Goal: Task Accomplishment & Management: Complete application form

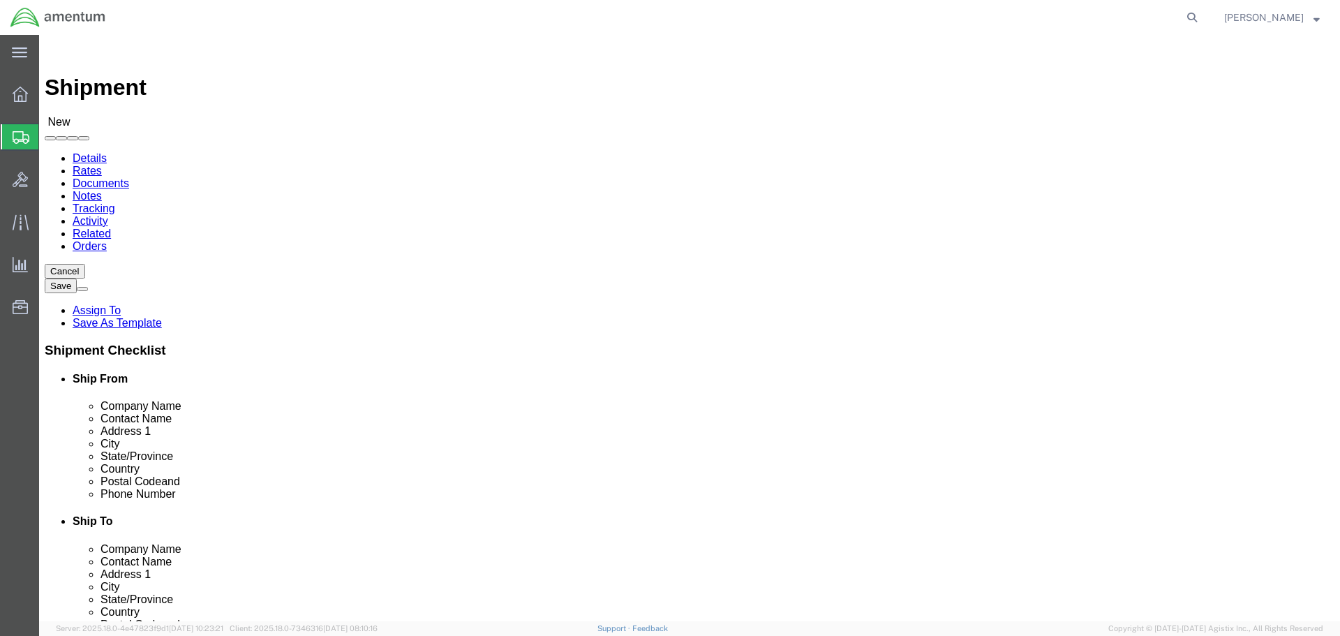
select select "MYPROFILE"
select select "[GEOGRAPHIC_DATA]"
type input "WST"
select select "49945"
select select "[GEOGRAPHIC_DATA]"
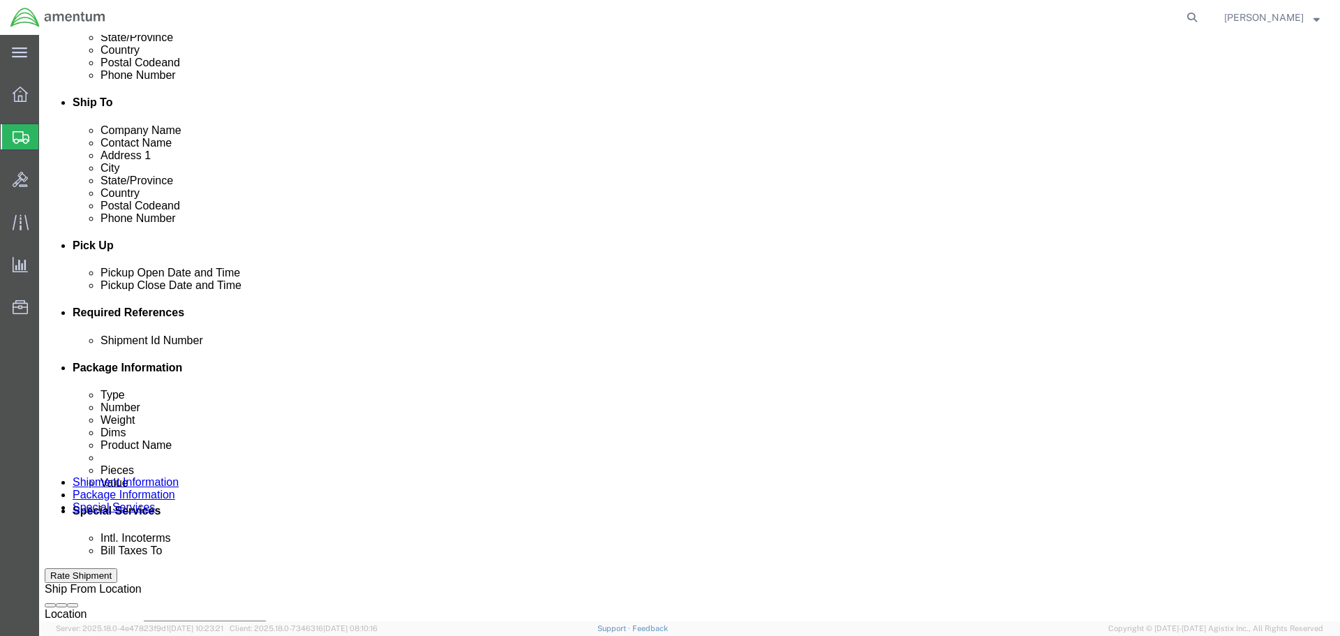
scroll to position [558, 0]
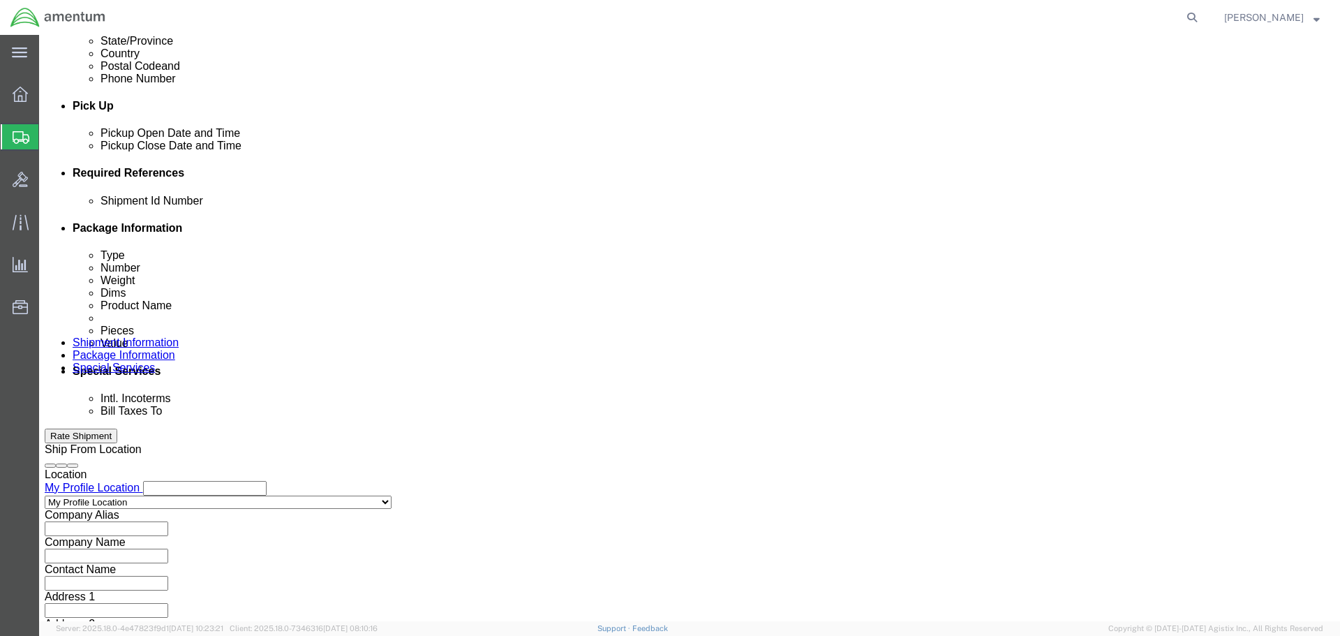
click div
click button "Apply"
click div "[DATE] 6:00 PM"
click button "Apply"
click div
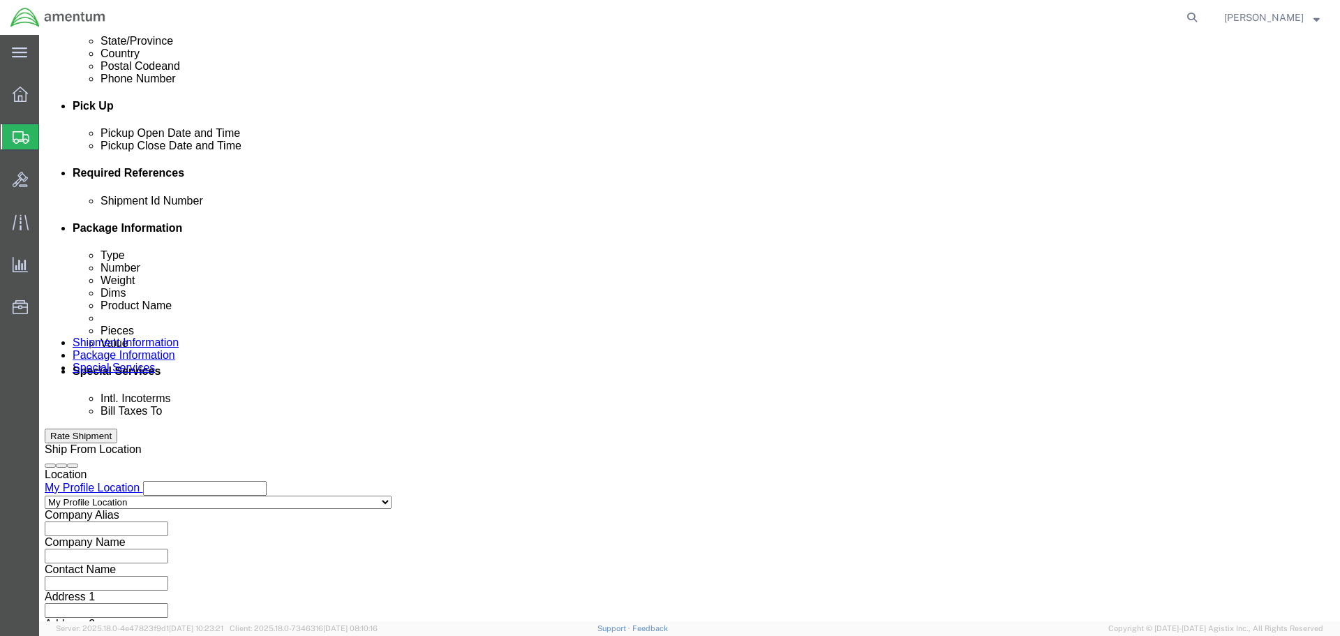
click button "Apply"
click input "text"
drag, startPoint x: 264, startPoint y: 301, endPoint x: 106, endPoint y: 308, distance: 157.9
click div "Shipment Id Number TOOL LOAN"
type input "TOOL LOAN"
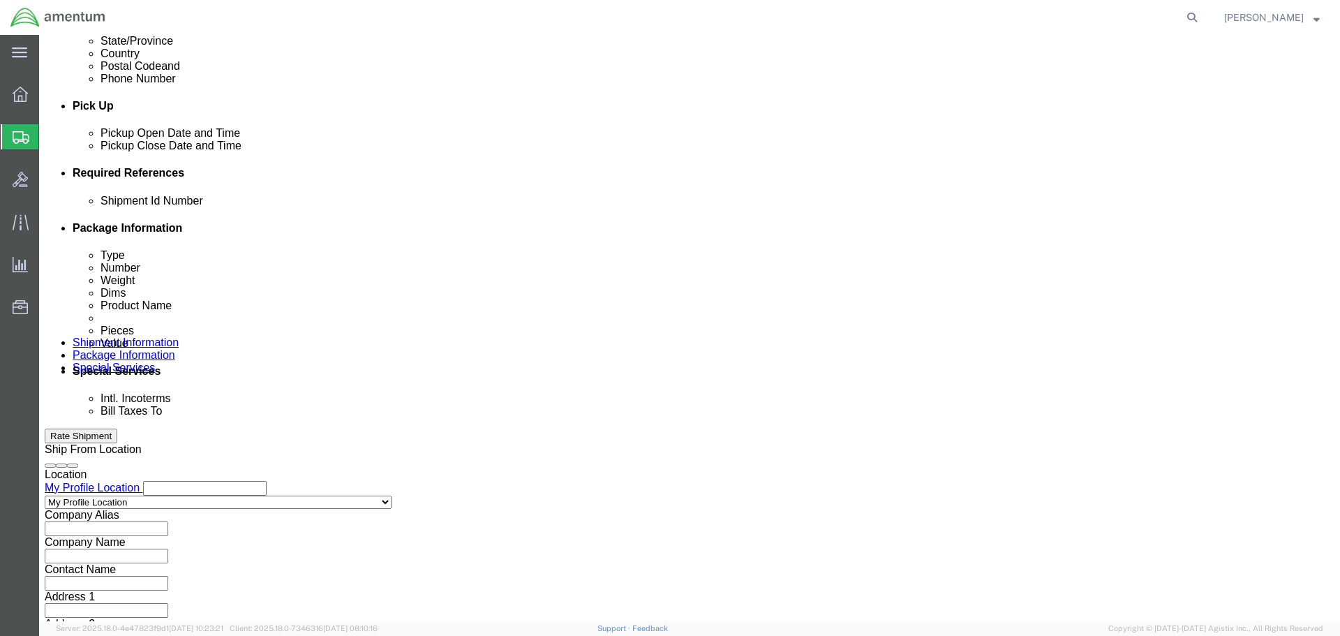
click button "Add reference"
click select "Select Account Type Activity ID Airline Appointment Number ASN Batch Request # …"
select select "DEPT"
click select "Select Account Type Activity ID Airline Appointment Number ASN Batch Request # …"
click input "text"
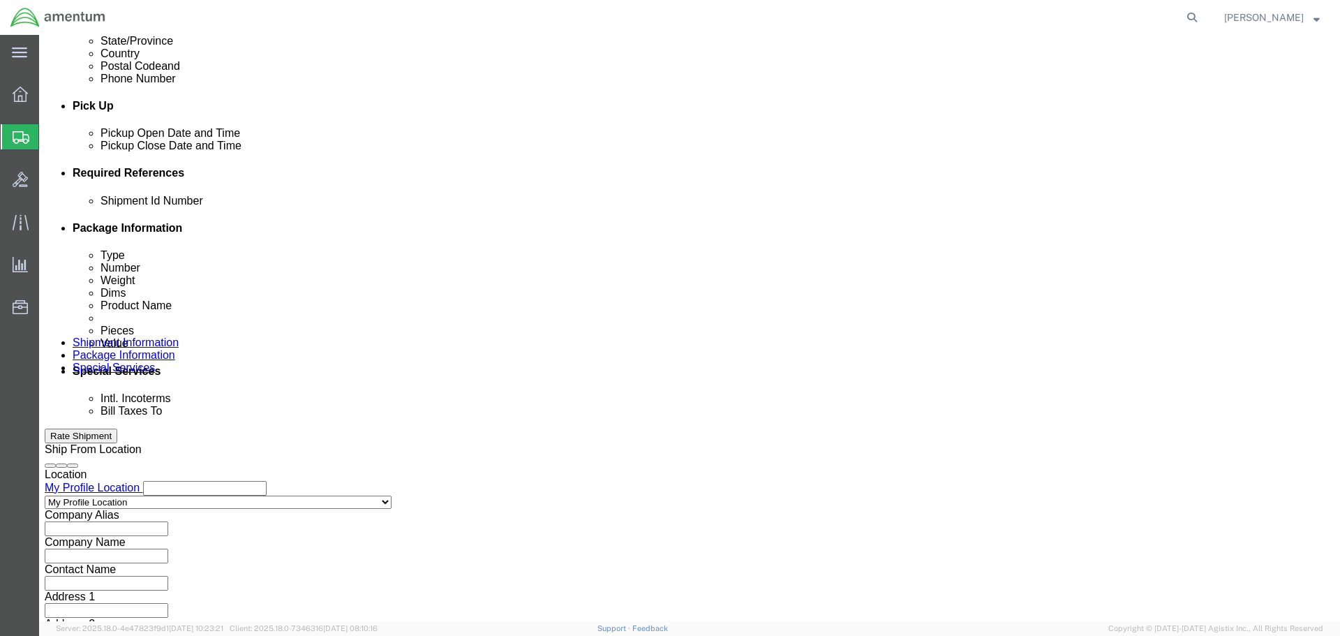
paste input "TOOL LOAN"
type input "TOOL LOAN"
click button "Add reference"
click select "Select Account Type Activity ID Airline Appointment Number ASN Batch Request # …"
select select "CUSTREF"
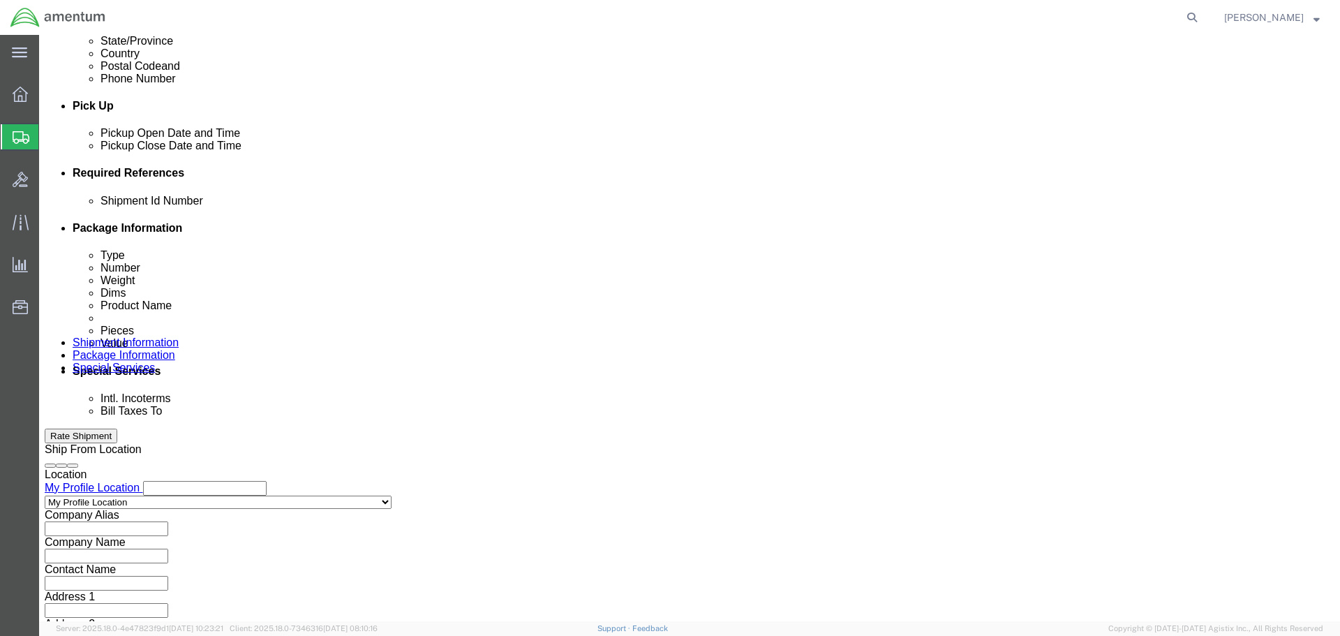
click select "Select Account Type Activity ID Airline Appointment Number ASN Batch Request # …"
click input "text"
paste input "TOOL LOAN"
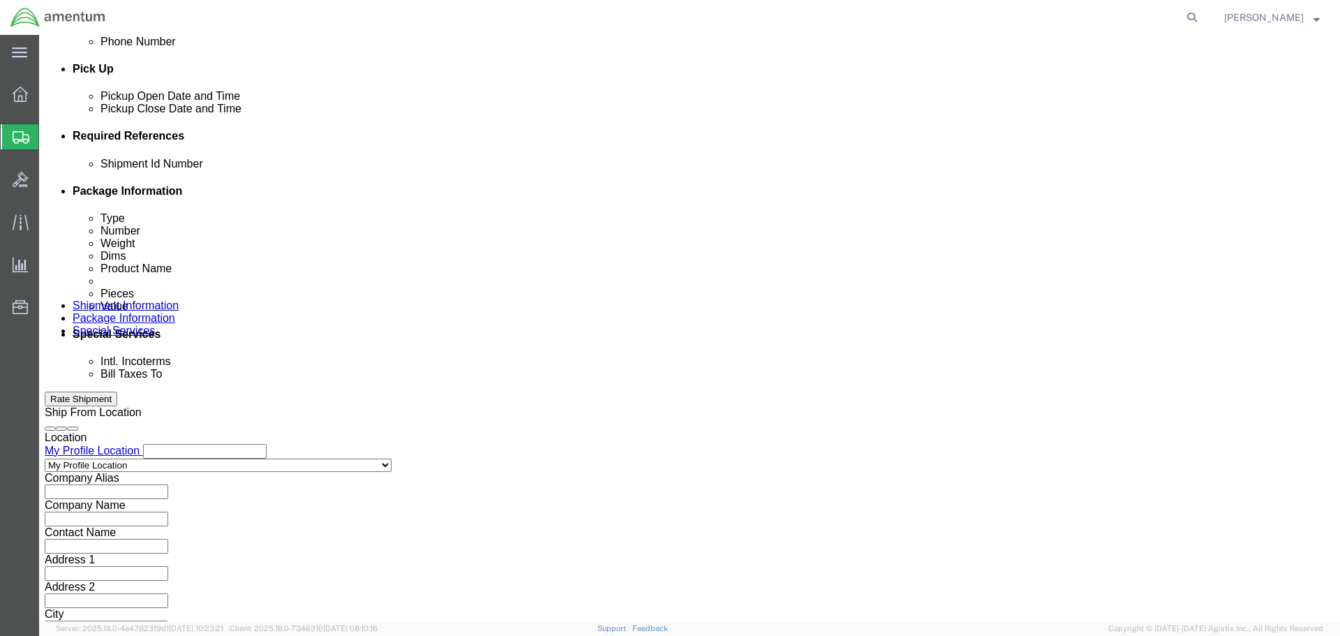
scroll to position [612, 0]
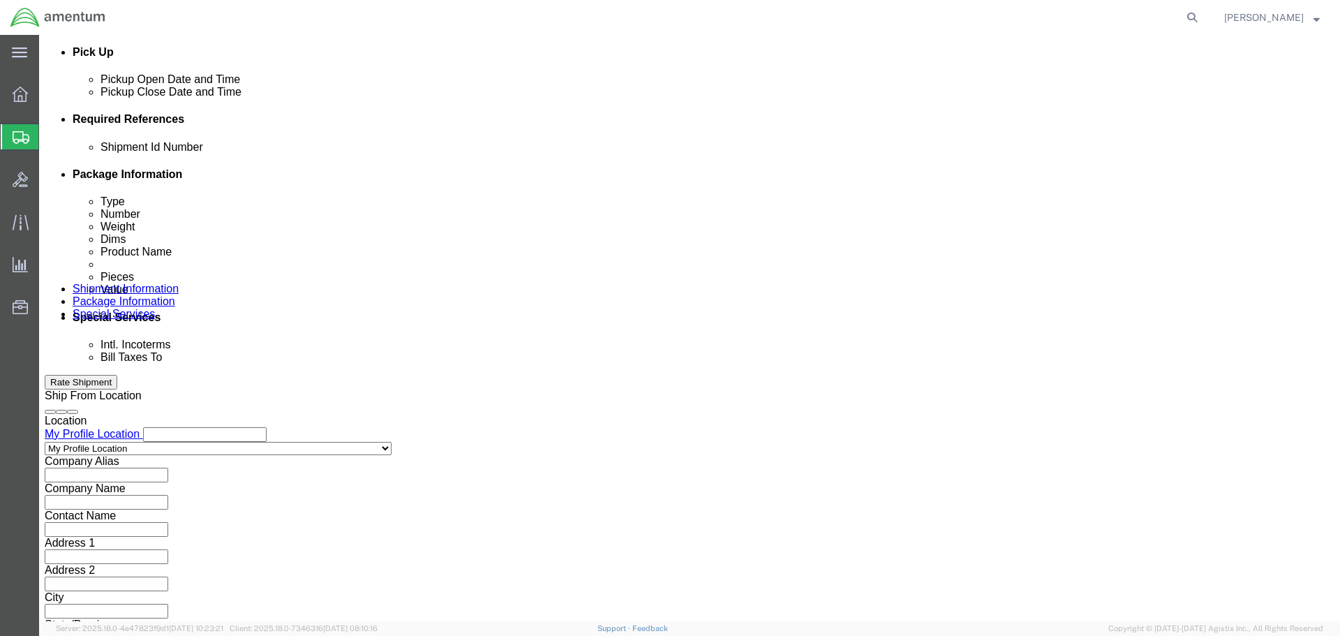
type input "TOOL LOAN"
click div "Previous Continue"
click button "Continue"
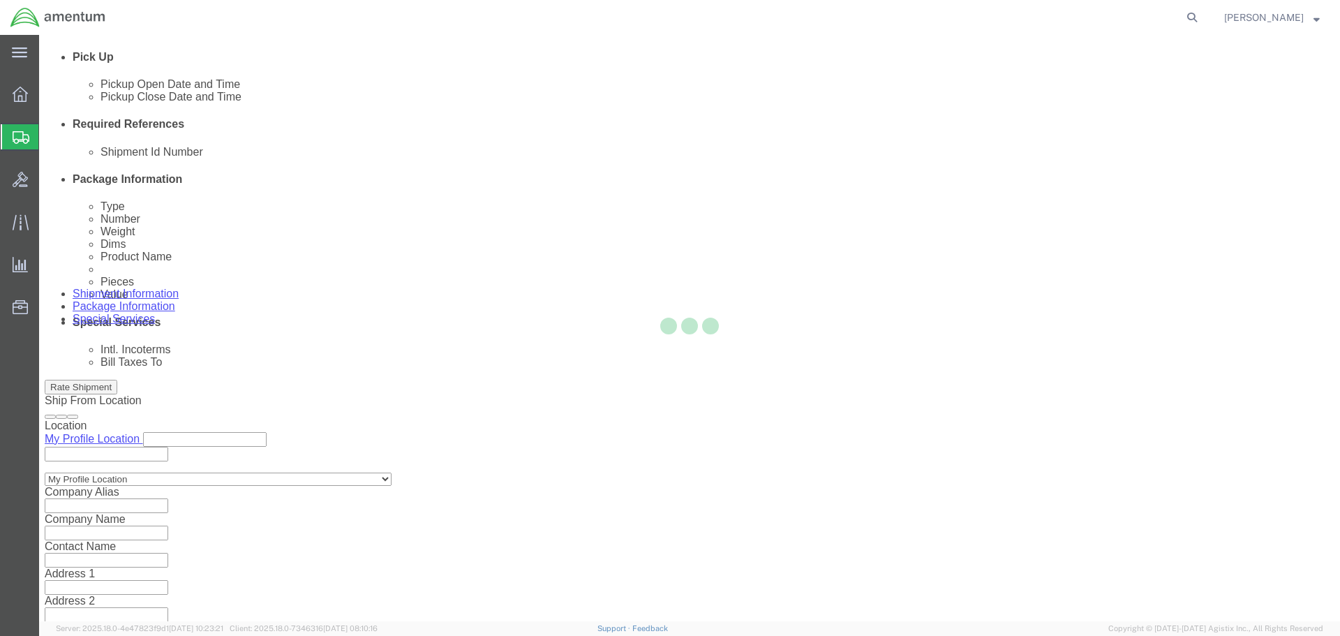
select select "CBOX"
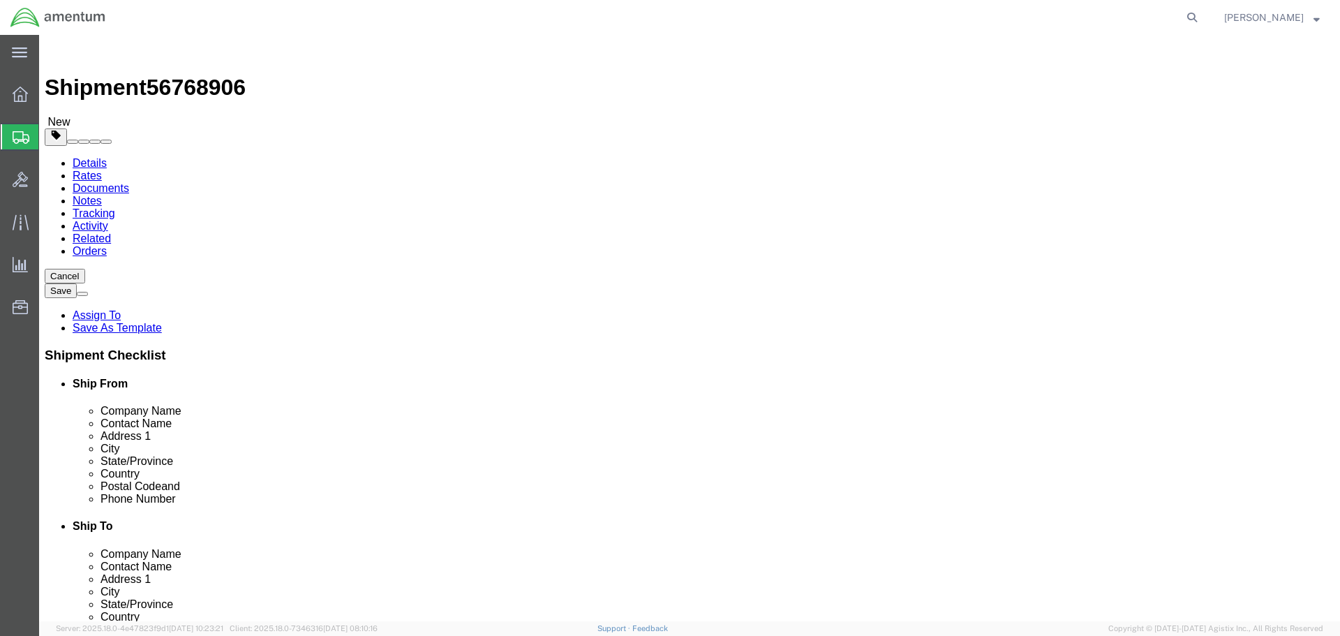
click input "text"
type input "12"
type input "10"
type input "8"
type input "12"
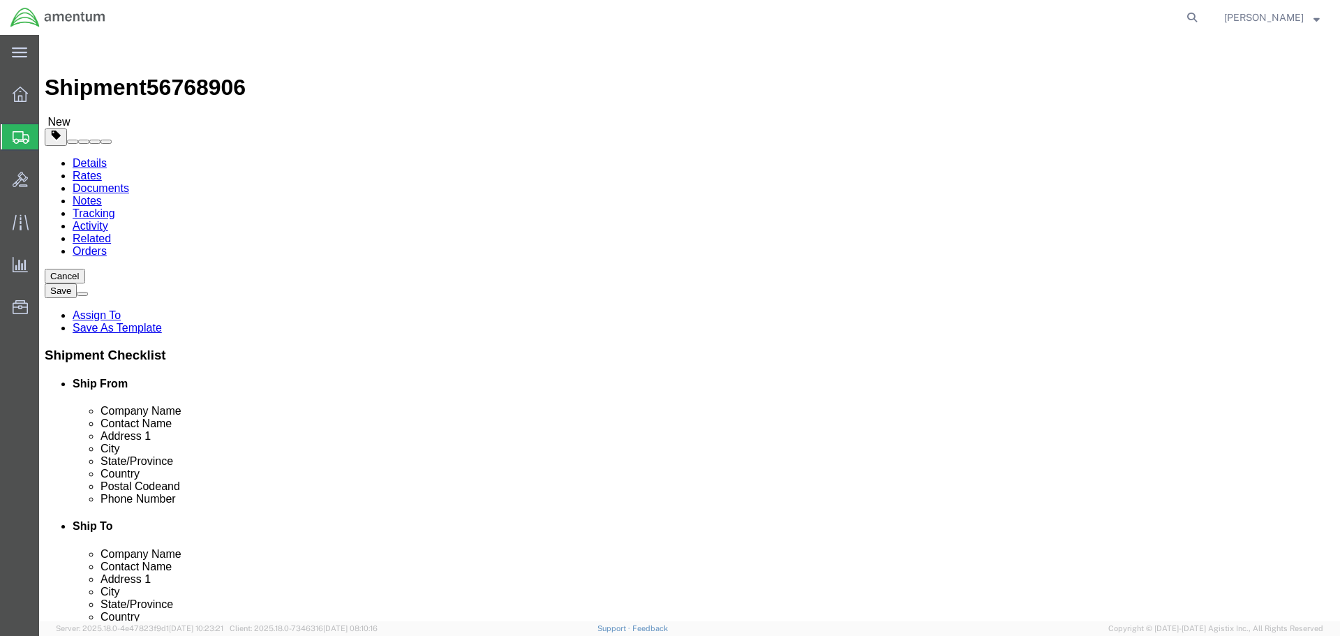
click link "Add Content"
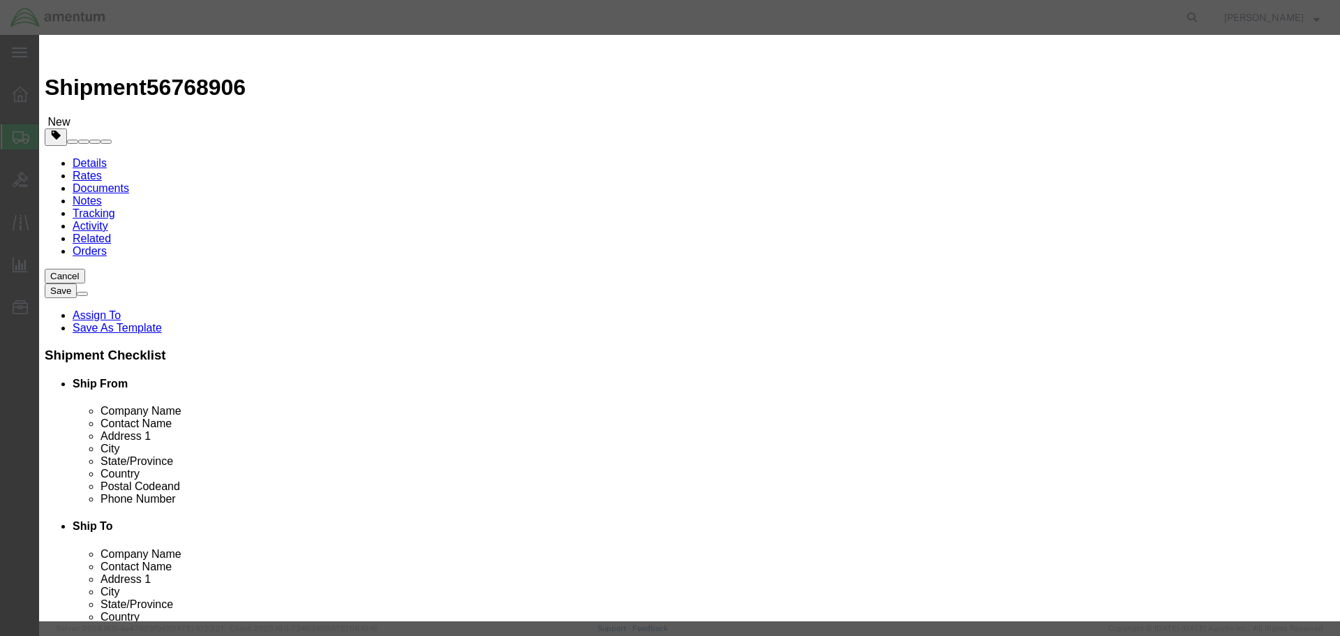
click input "text"
type input "TOOL LOAN"
type input "1"
type input "10"
select select "USD"
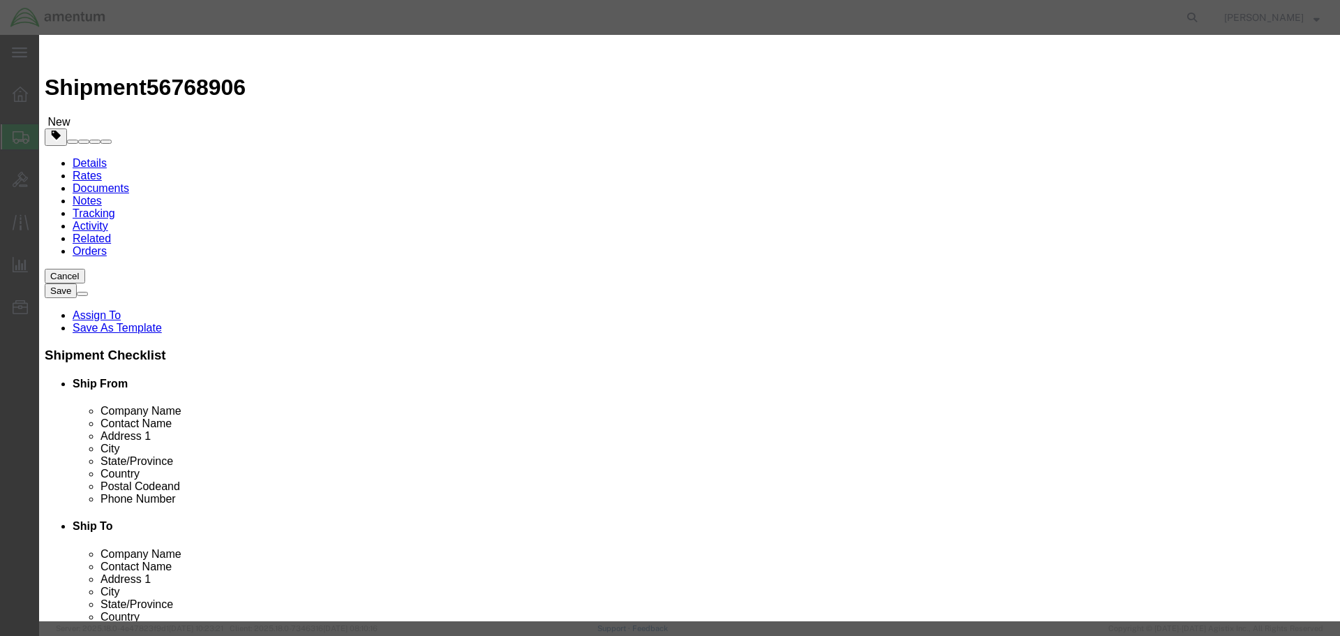
click button "Save & Close"
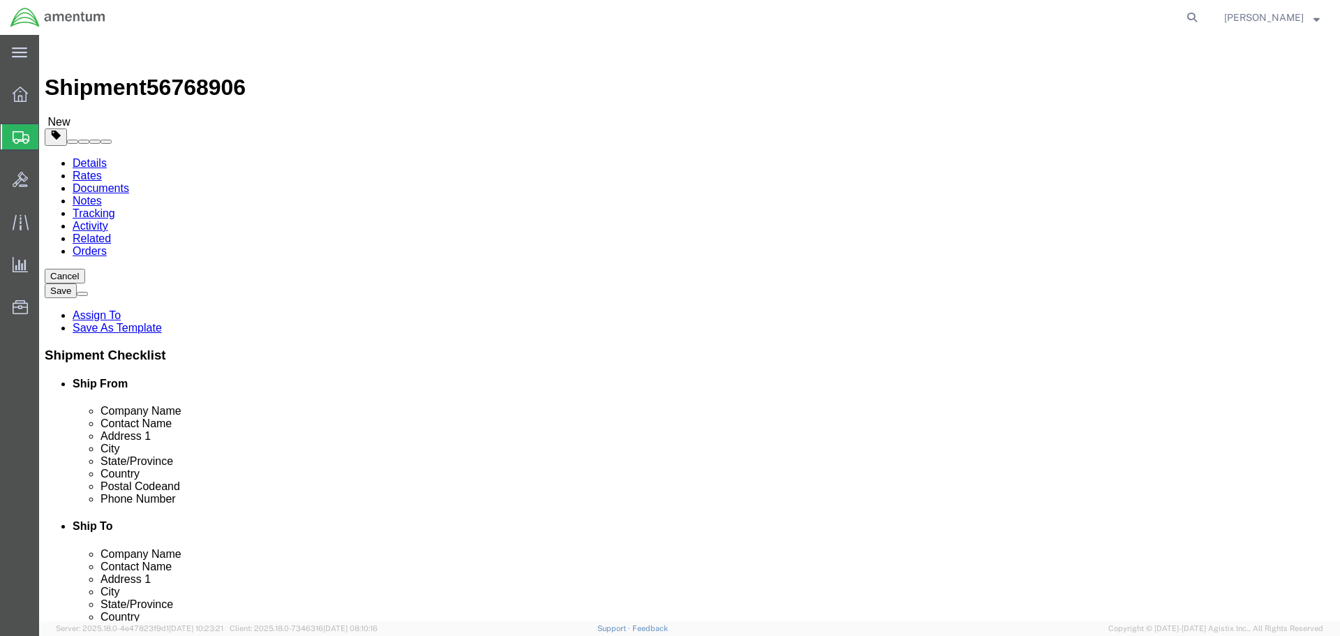
click button "Continue"
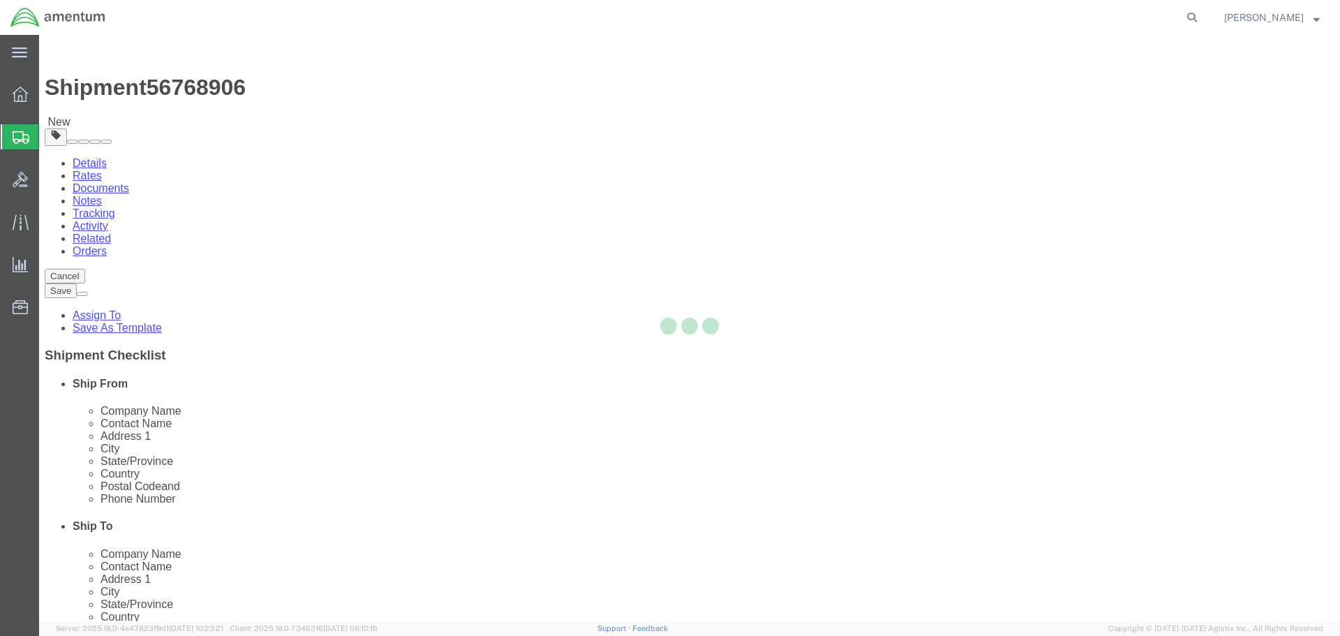
select select
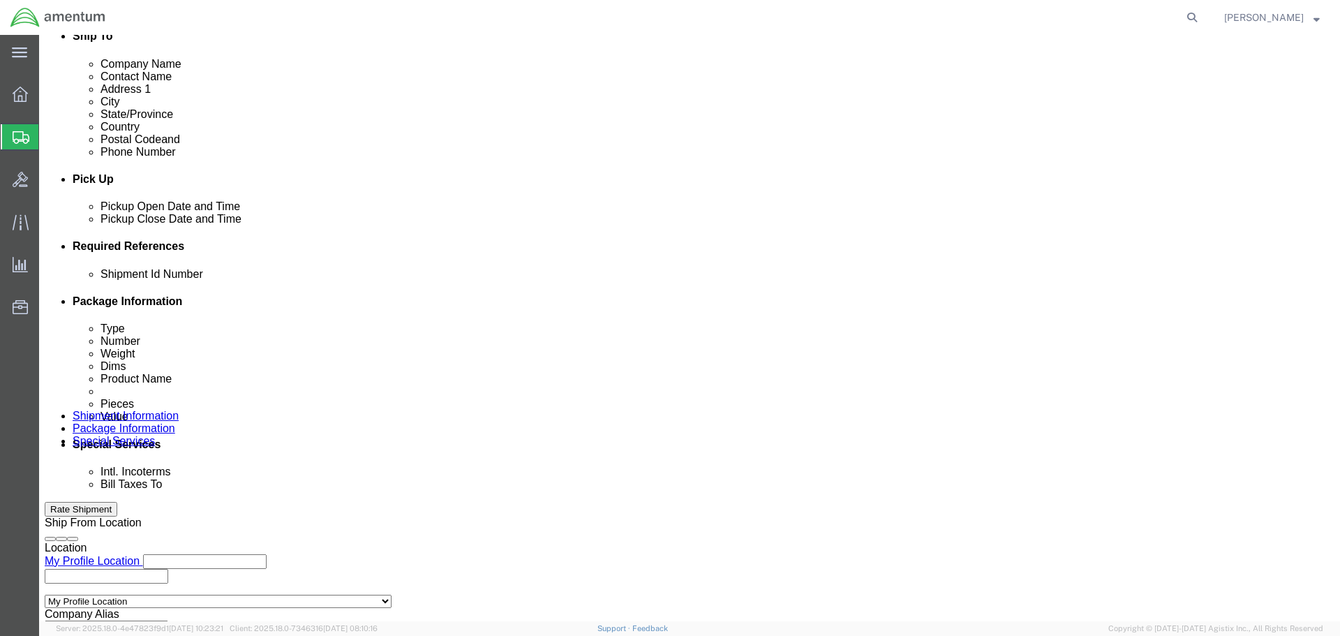
scroll to position [698, 0]
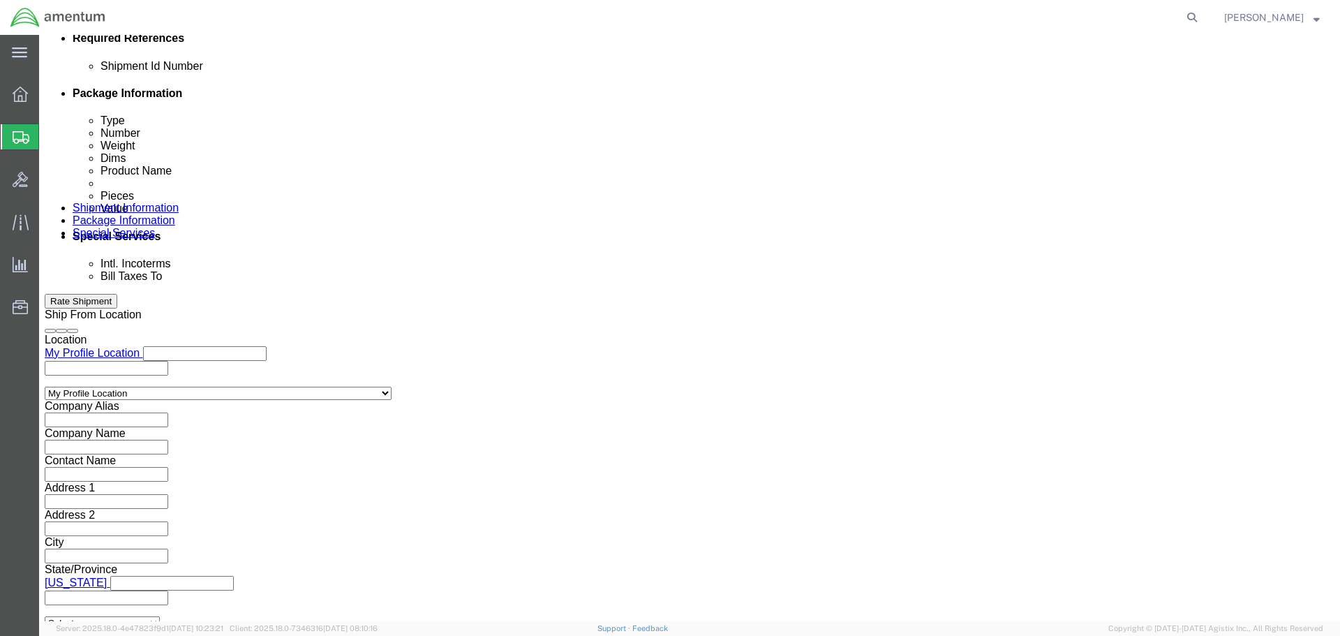
click select "Select Recipient Account Sender/Shipper Third Party Account"
select select "SHIP"
click select "Select Recipient Account Sender/Shipper Third Party Account"
click button "Rate Shipment"
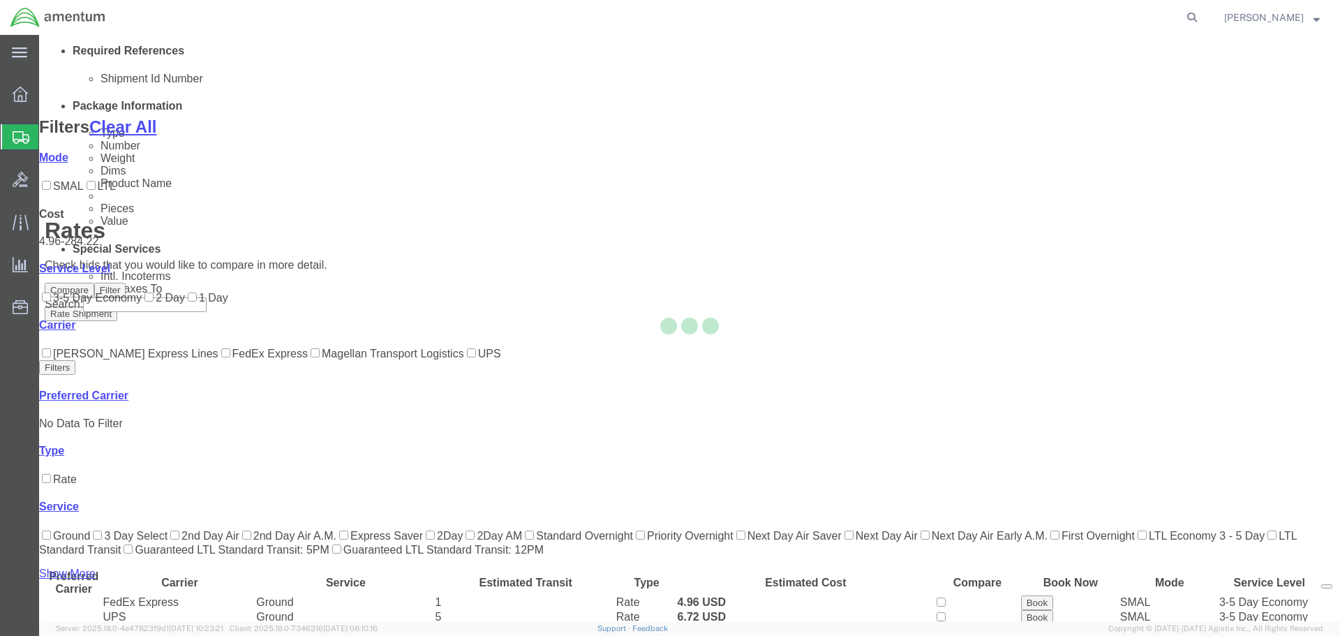
scroll to position [170, 0]
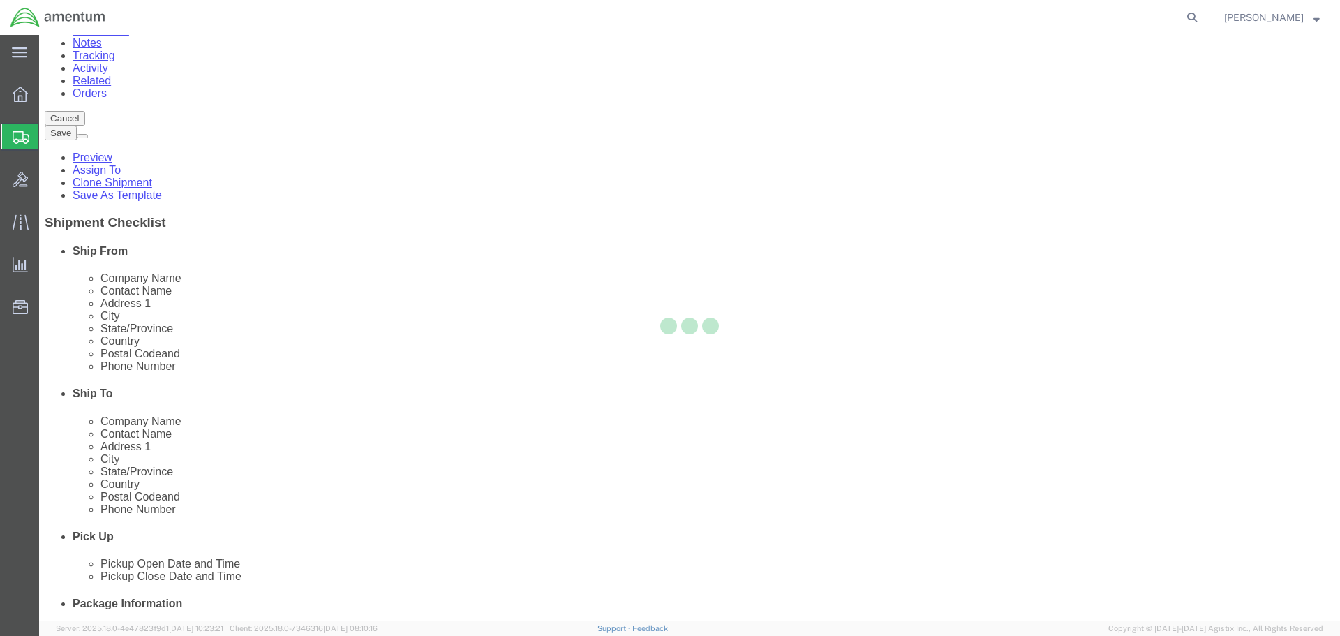
scroll to position [0, 0]
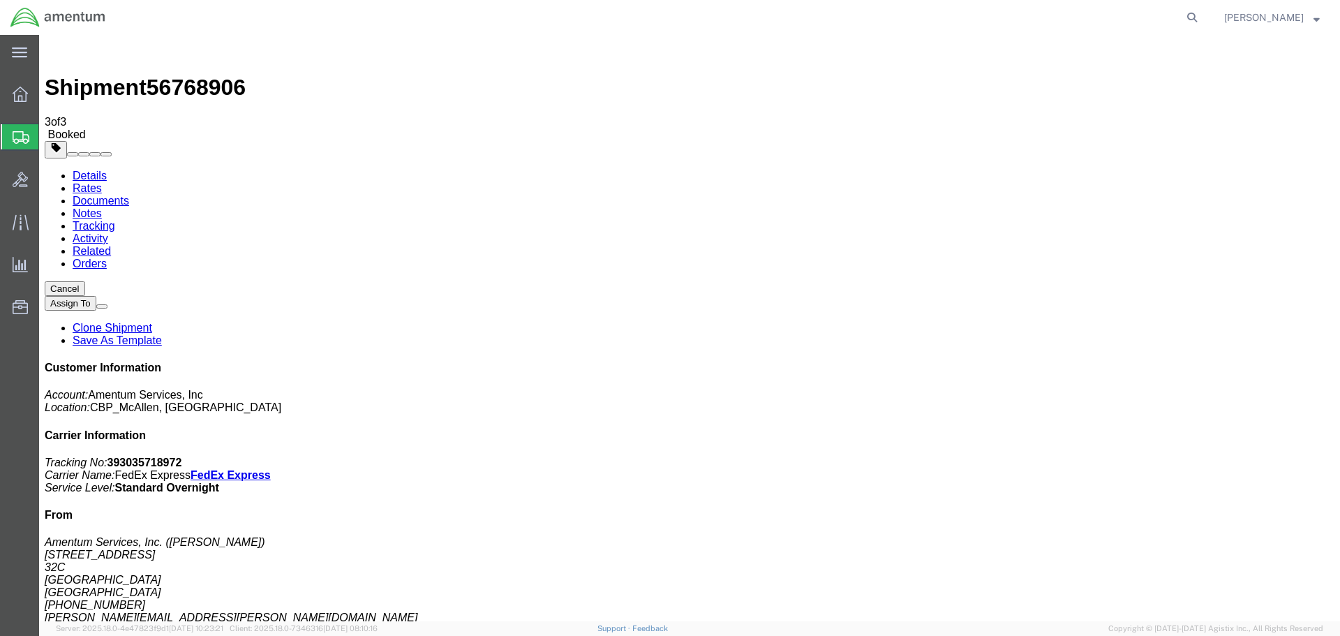
drag, startPoint x: 584, startPoint y: 242, endPoint x: 785, endPoint y: 268, distance: 202.7
click at [0, 0] on span "Create Shipment" at bounding box center [0, 0] width 0 height 0
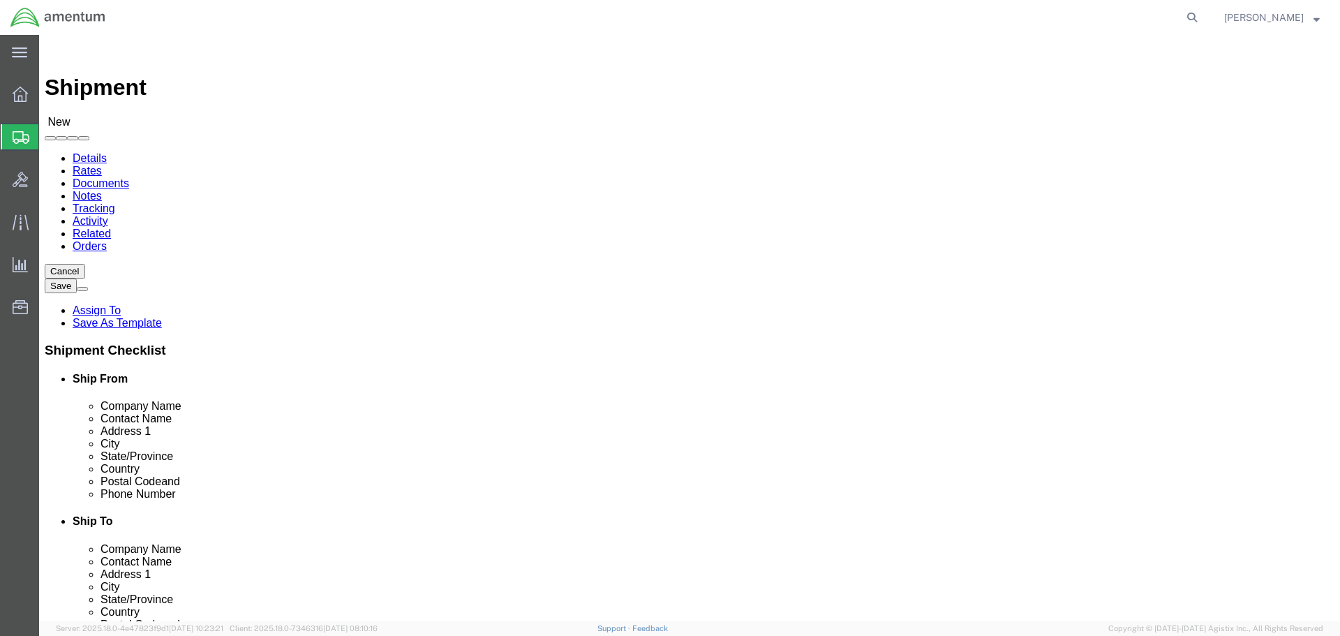
drag, startPoint x: 271, startPoint y: 274, endPoint x: 369, endPoint y: 382, distance: 145.8
select select "MYPROFILE"
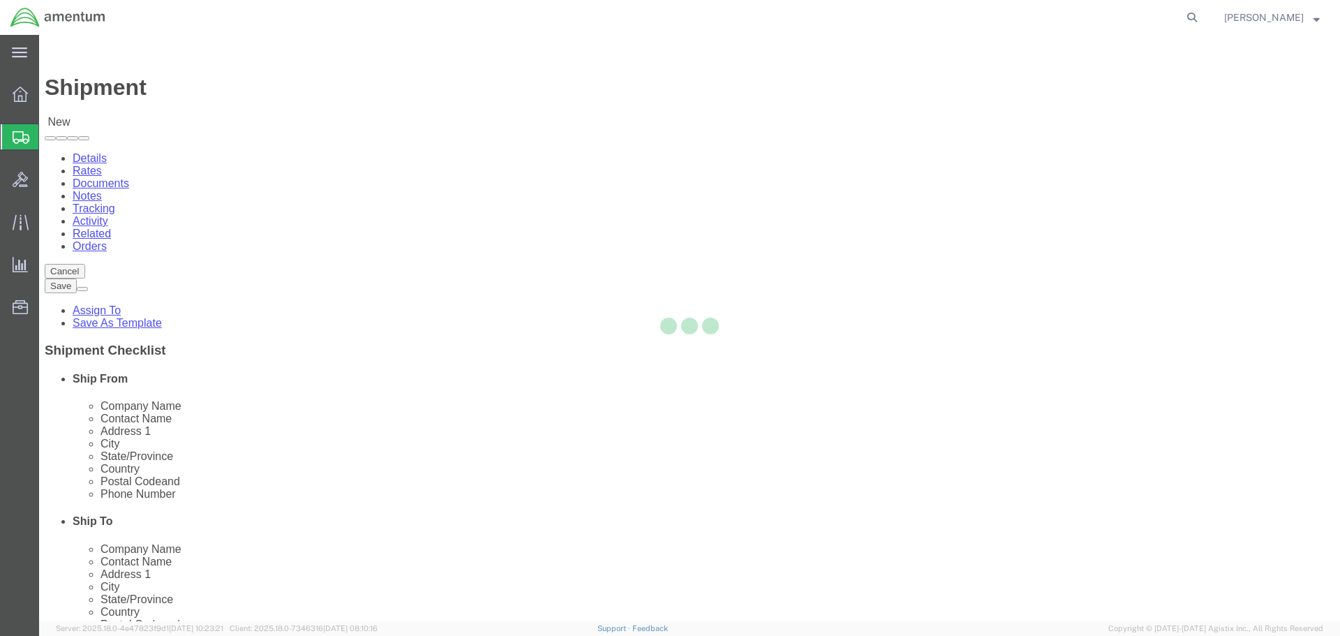
select select "[GEOGRAPHIC_DATA]"
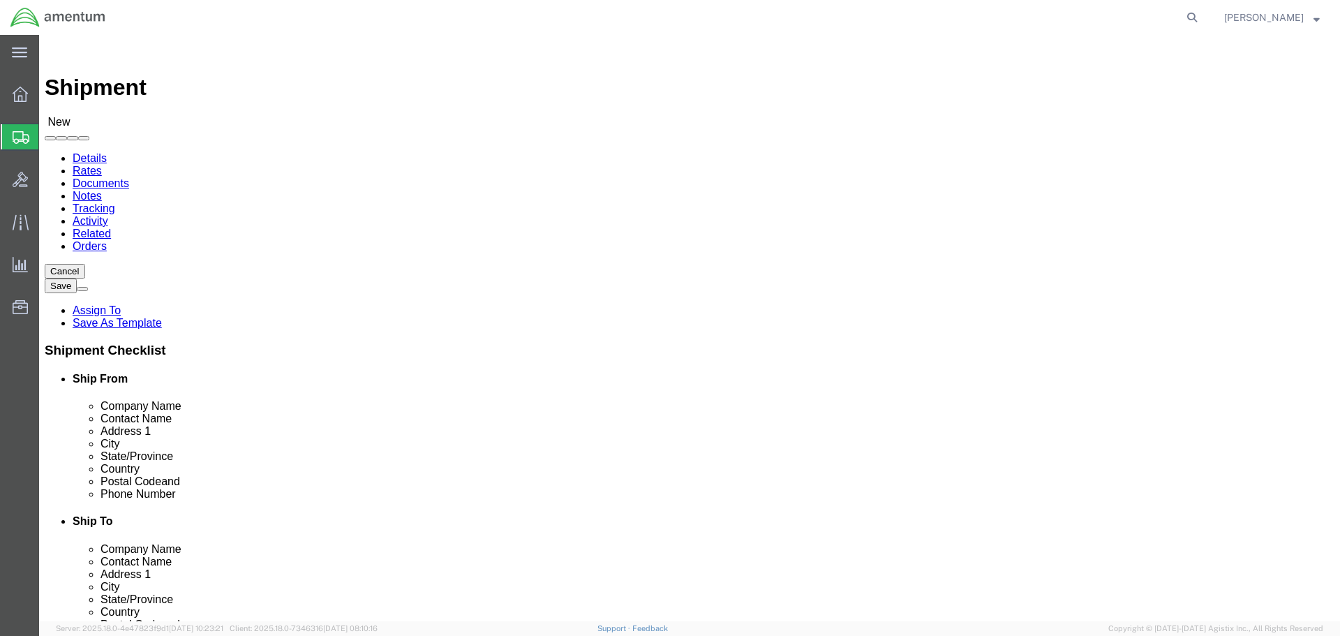
type input "WSA"
select select "49914"
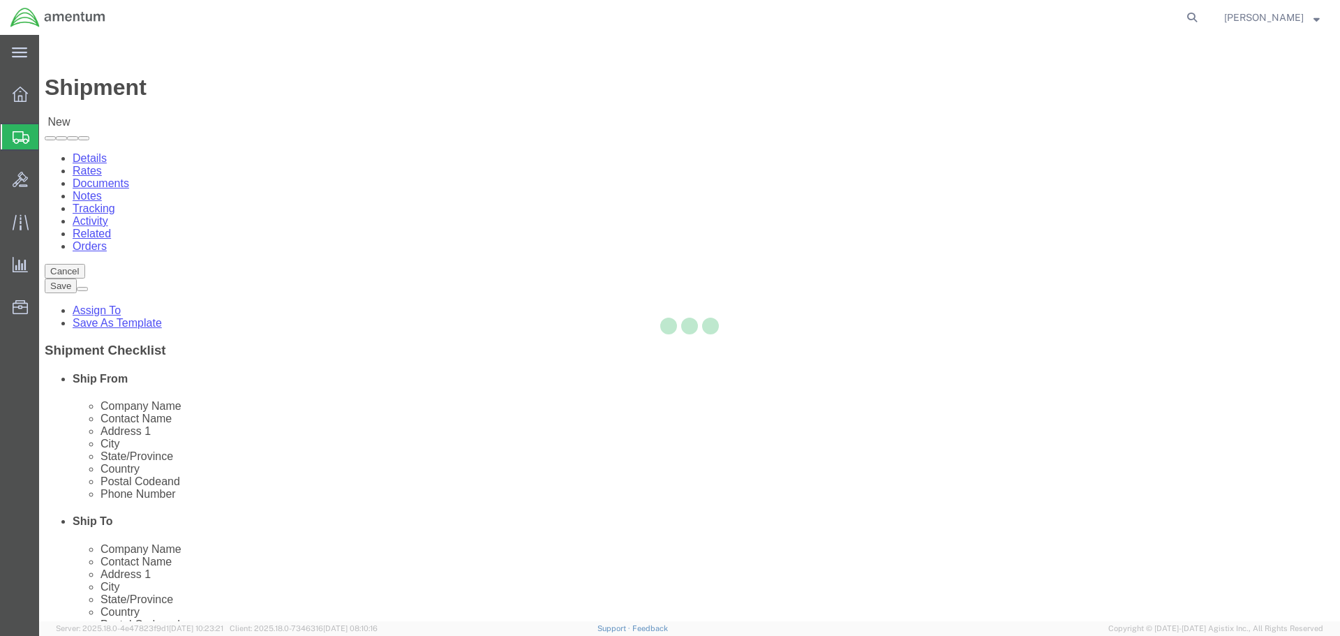
select select "[GEOGRAPHIC_DATA]"
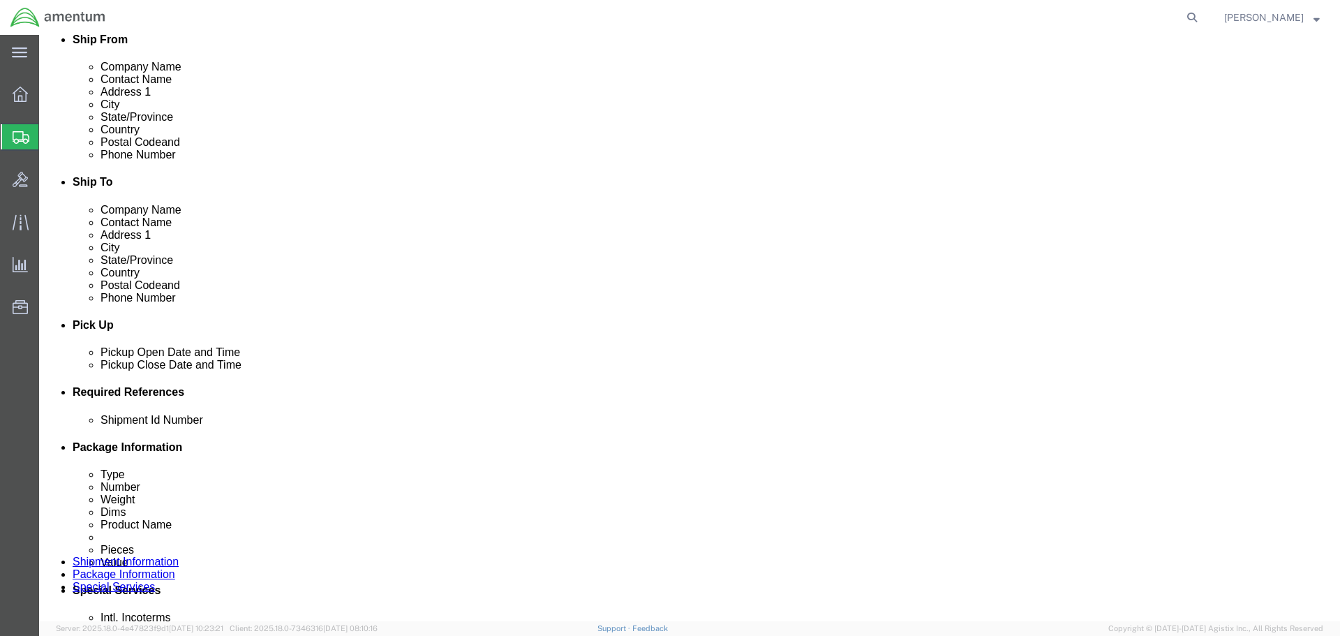
scroll to position [419, 0]
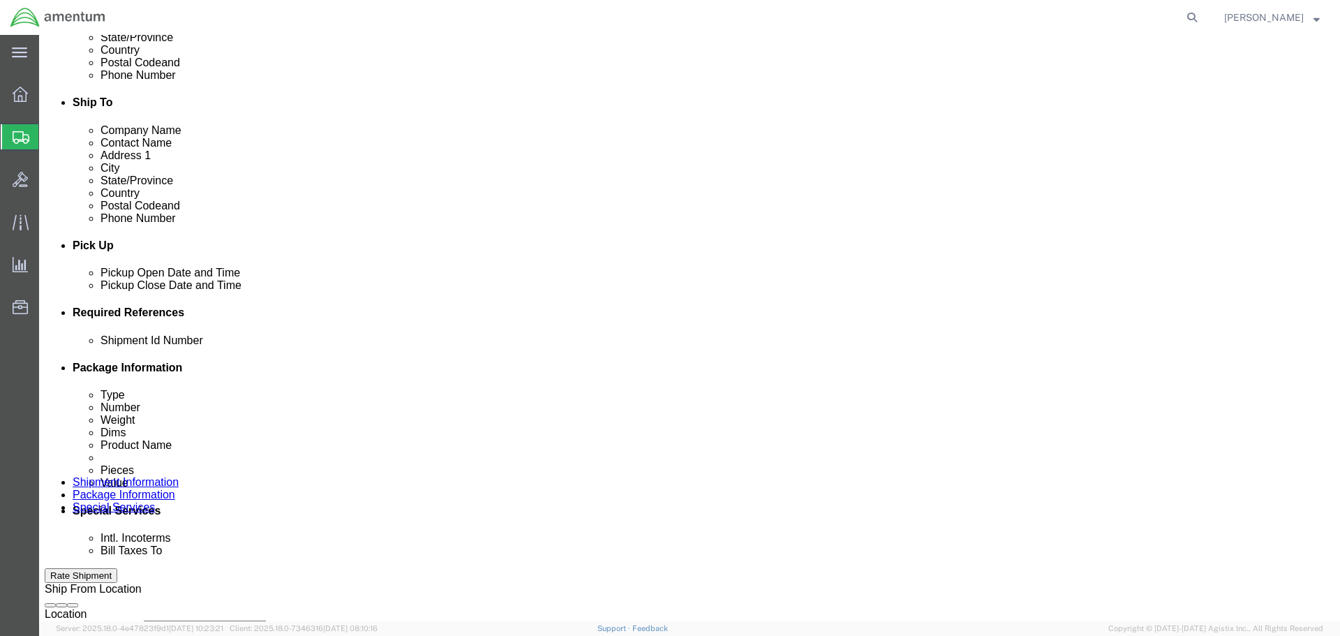
click div "[DATE] 4:00 PM"
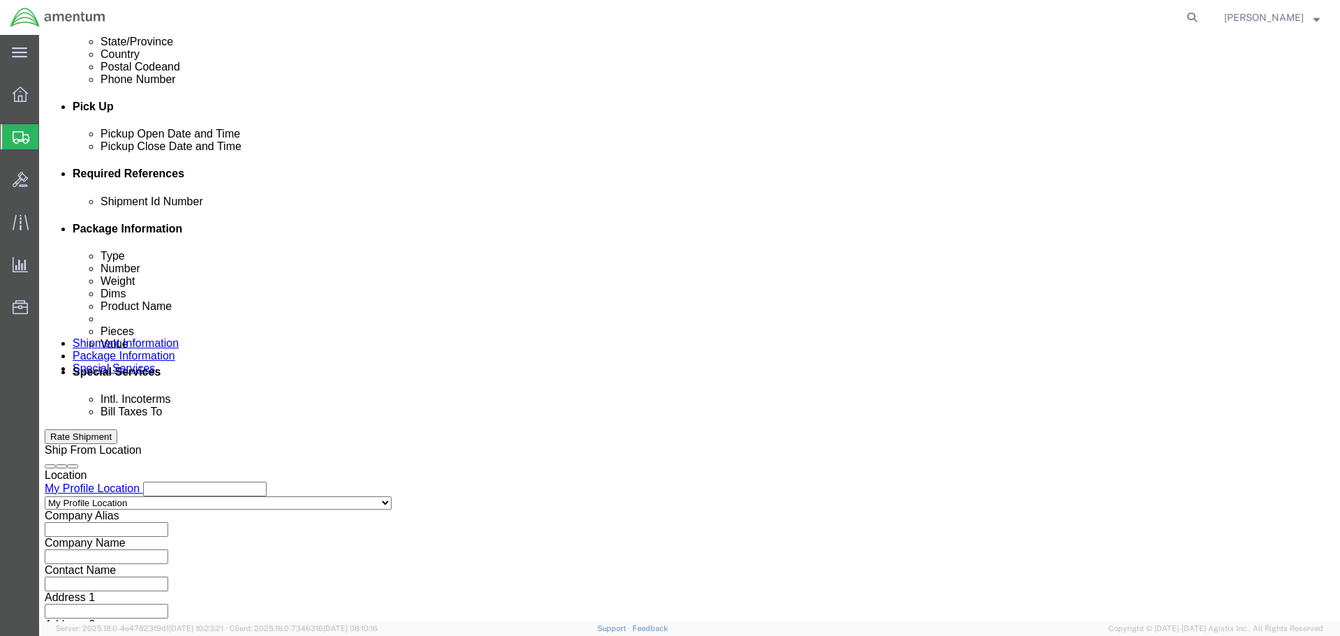
scroll to position [558, 0]
click input "4:00 PM"
type input "9:00 AM"
click button "Apply"
click div "[DATE] 10:00 AM"
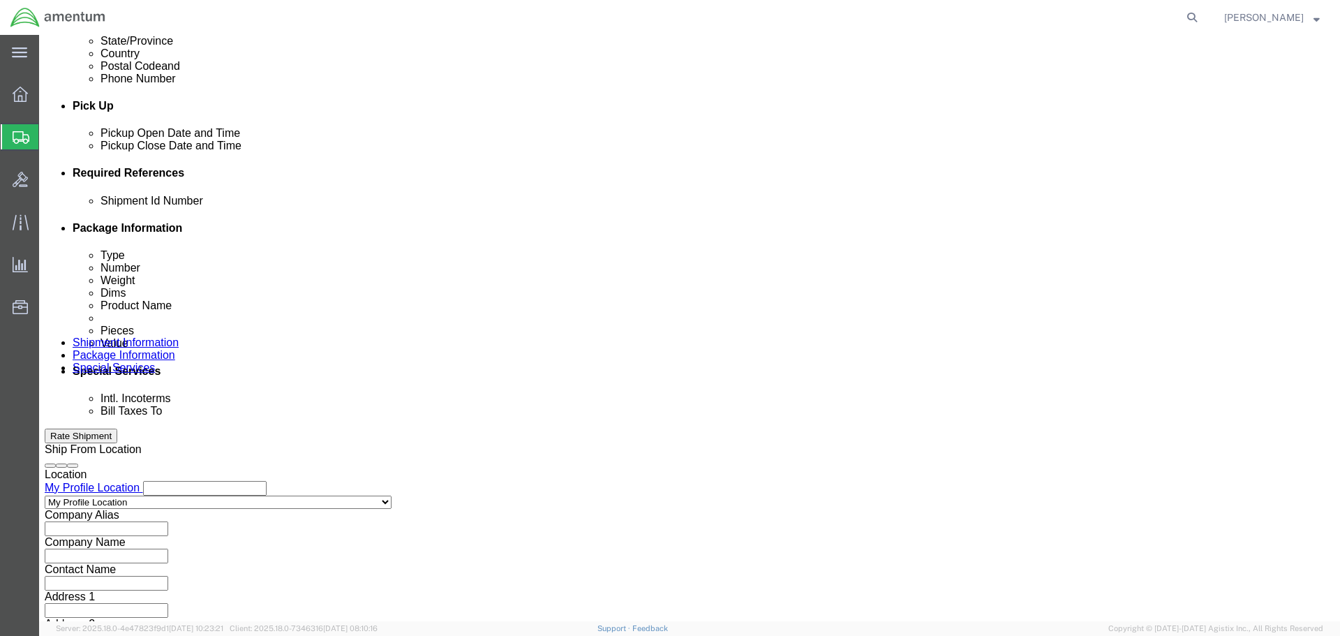
type input "3:00 PM"
click button "Apply"
click div
click button "Apply"
click div
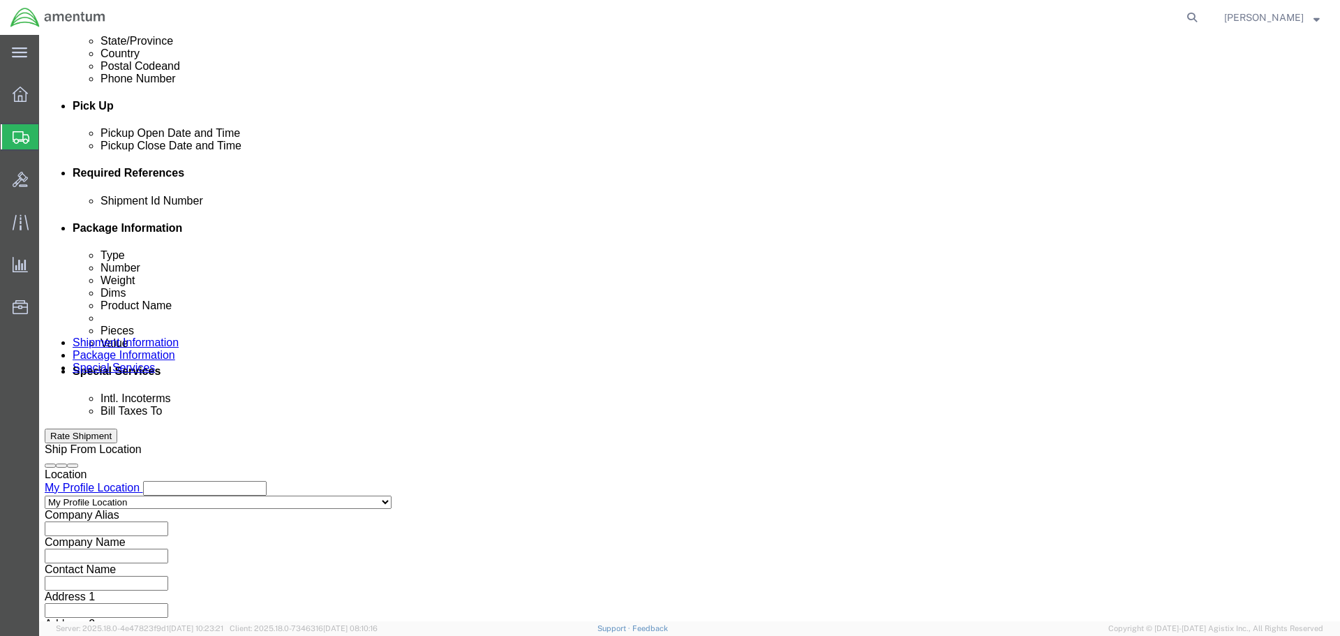
click button "Apply"
click input "text"
drag, startPoint x: 100, startPoint y: 297, endPoint x: 82, endPoint y: 295, distance: 18.3
click div "Shipment Id Number IR61328"
type input "IR61328"
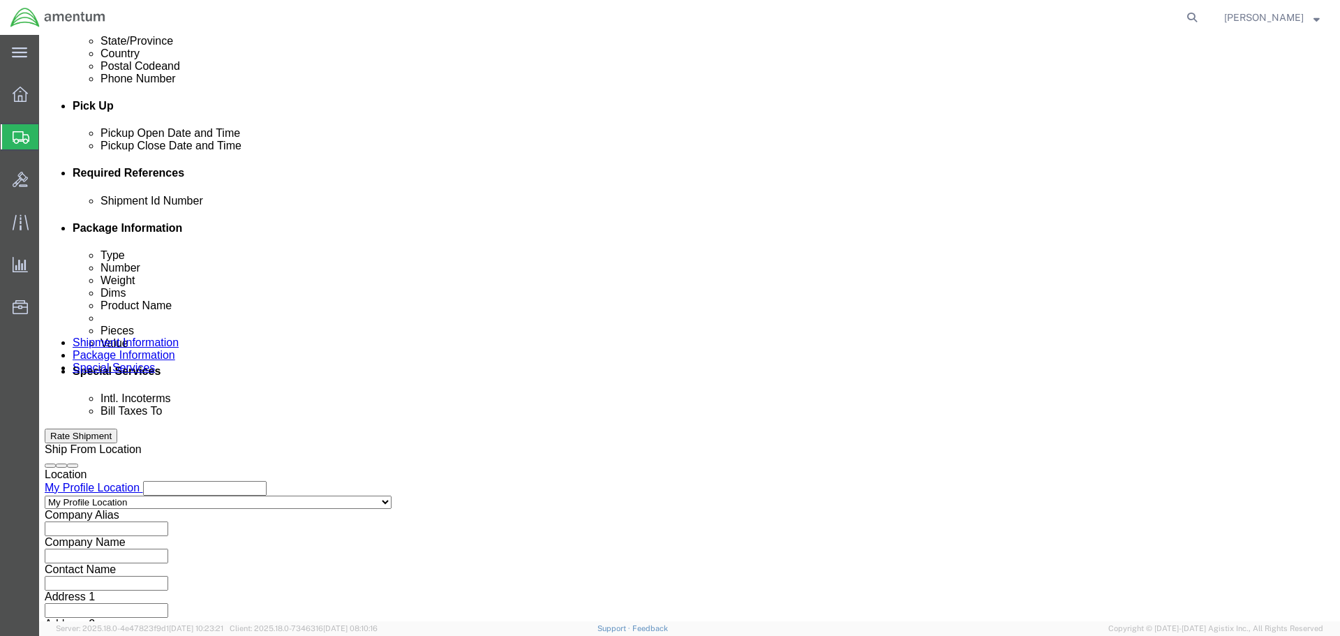
click button "Add reference"
click select "Select Account Type Activity ID Airline Appointment Number ASN Batch Request # …"
select select "DEPT"
click select "Select Account Type Activity ID Airline Appointment Number ASN Batch Request # …"
click input "text"
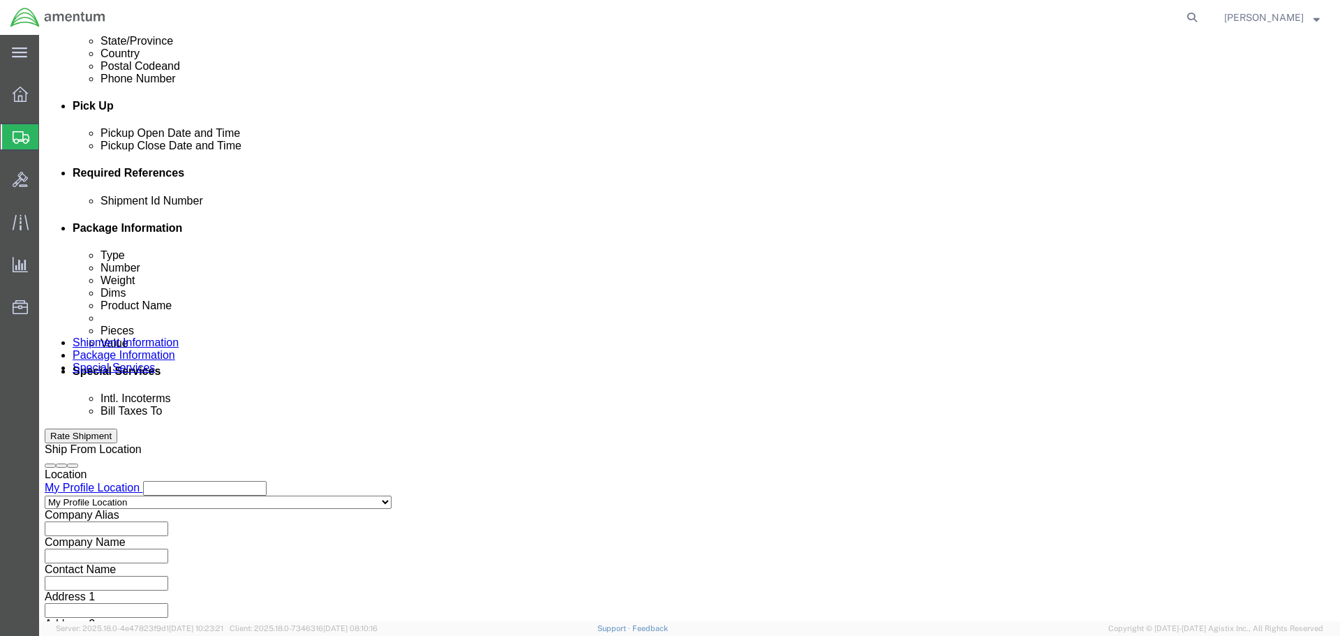
paste input "IR61328"
type input "IR61328"
click button "Add reference"
click select "Select Account Type Activity ID Airline Appointment Number ASN Batch Request # …"
select select "CUSTREF"
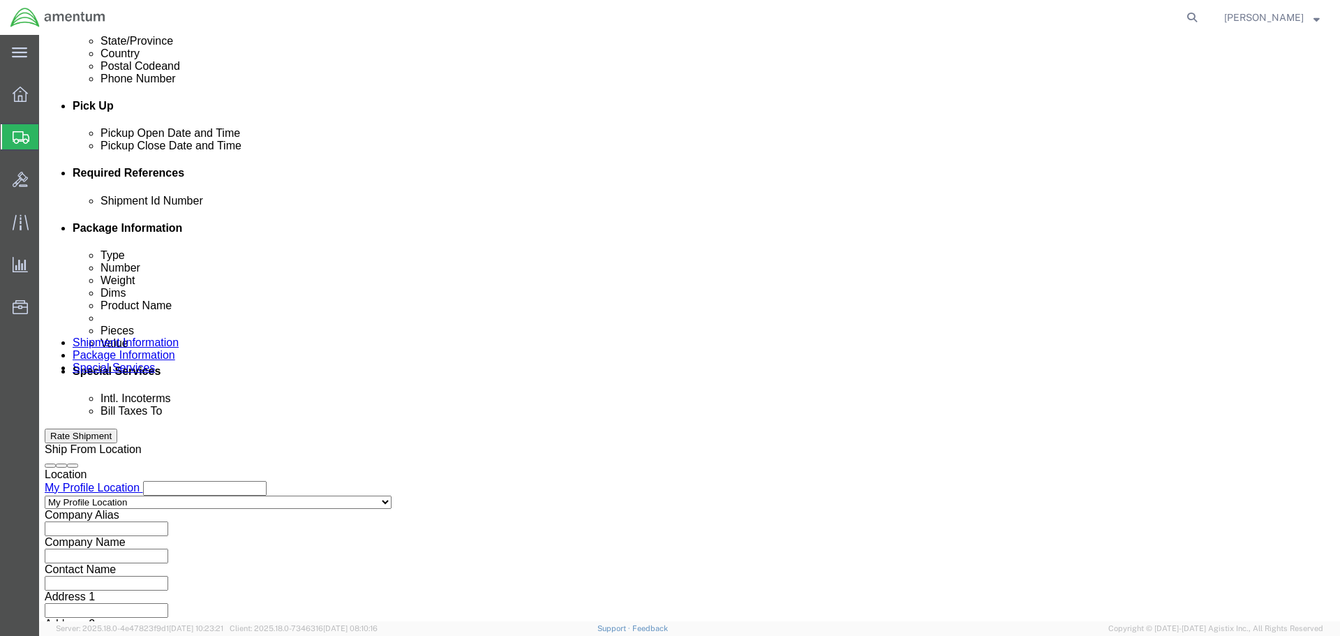
click select "Select Account Type Activity ID Airline Appointment Number ASN Batch Request # …"
click input "text"
paste input "IR61328"
type input "IR61328"
click button "Continue"
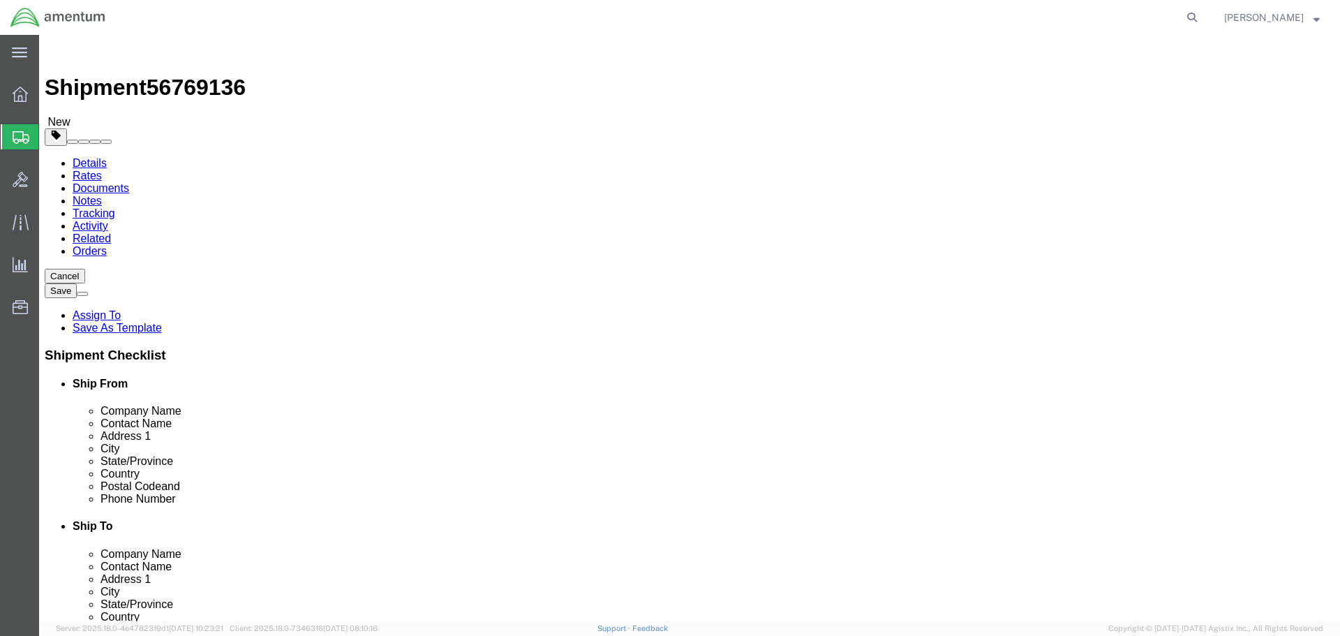
click select "Select BCK Boxes Bale(s) Basket(s) Bolt(s) Bottle(s) Buckets Bulk Bundle(s) Can…"
select select "SKID"
click select "Select BCK Boxes Bale(s) Basket(s) Bolt(s) Bottle(s) Buckets Bulk Bundle(s) Can…"
click input "text"
type input "3"
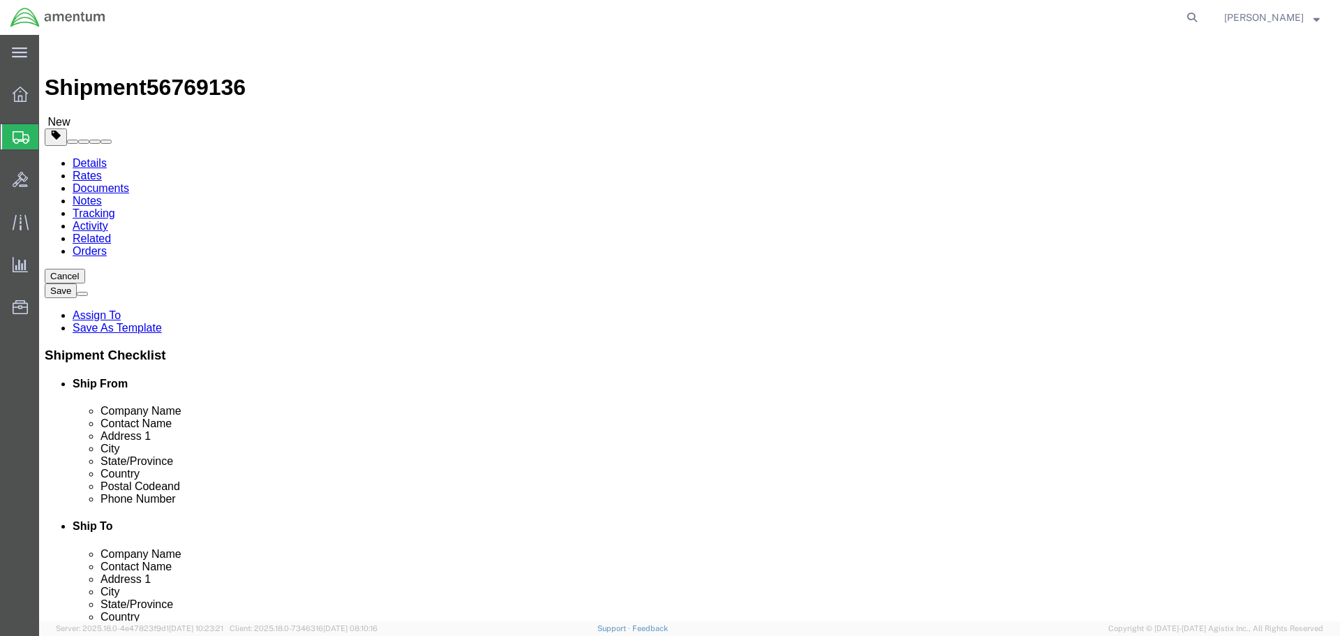
type input "48"
type input "40"
type input "53"
type input "300"
click link "Add Content"
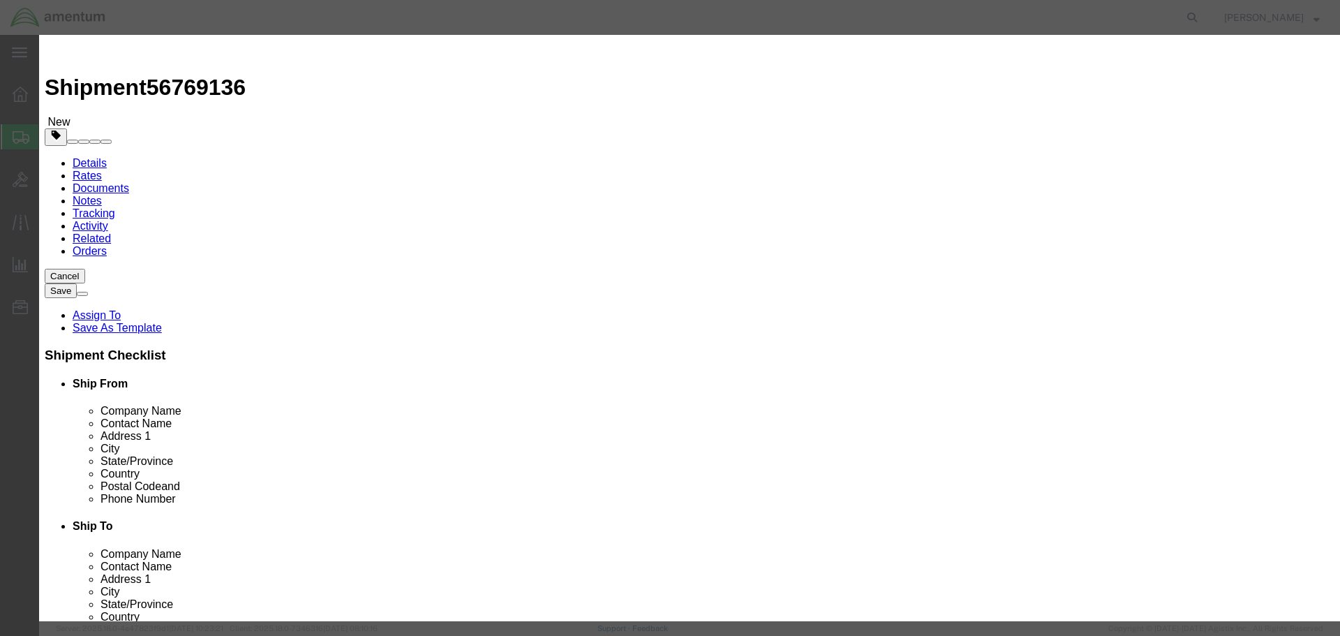
click input "text"
paste input "IR61328"
type input "IR61328 EMPTY CRATE"
type input "1"
type input "10"
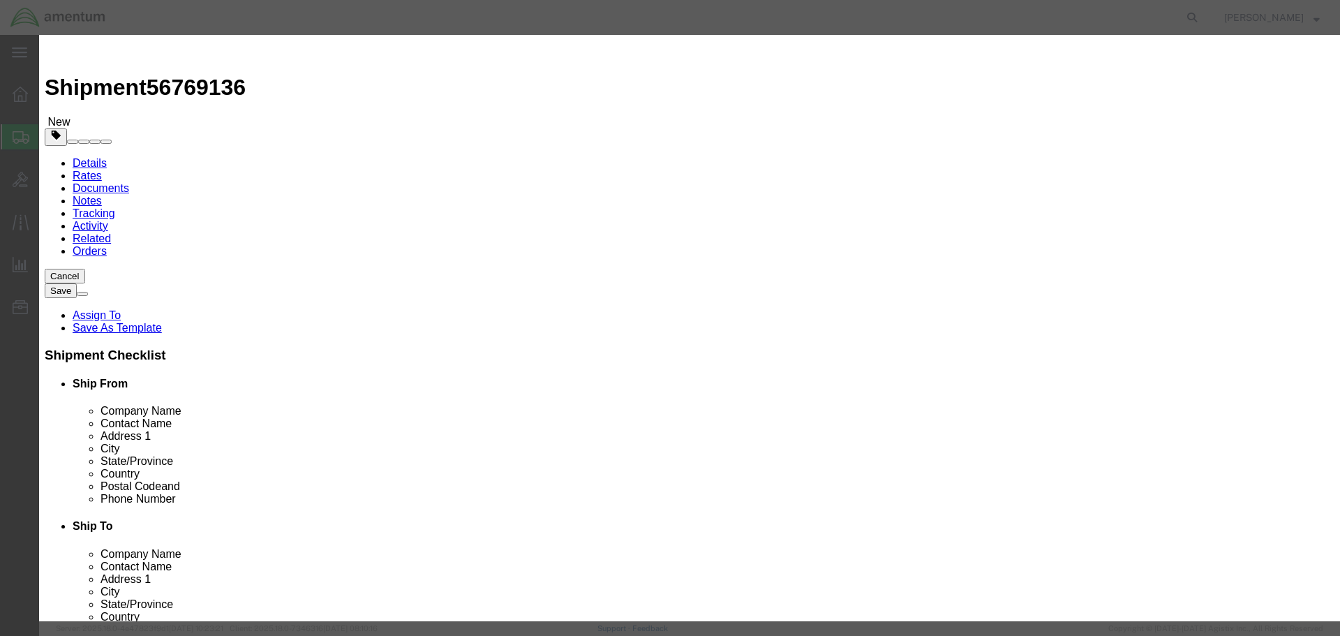
select select "USD"
click select "Select 50 55 60 65 70 85 92.5 100 125 175 250 300 400"
select select "125"
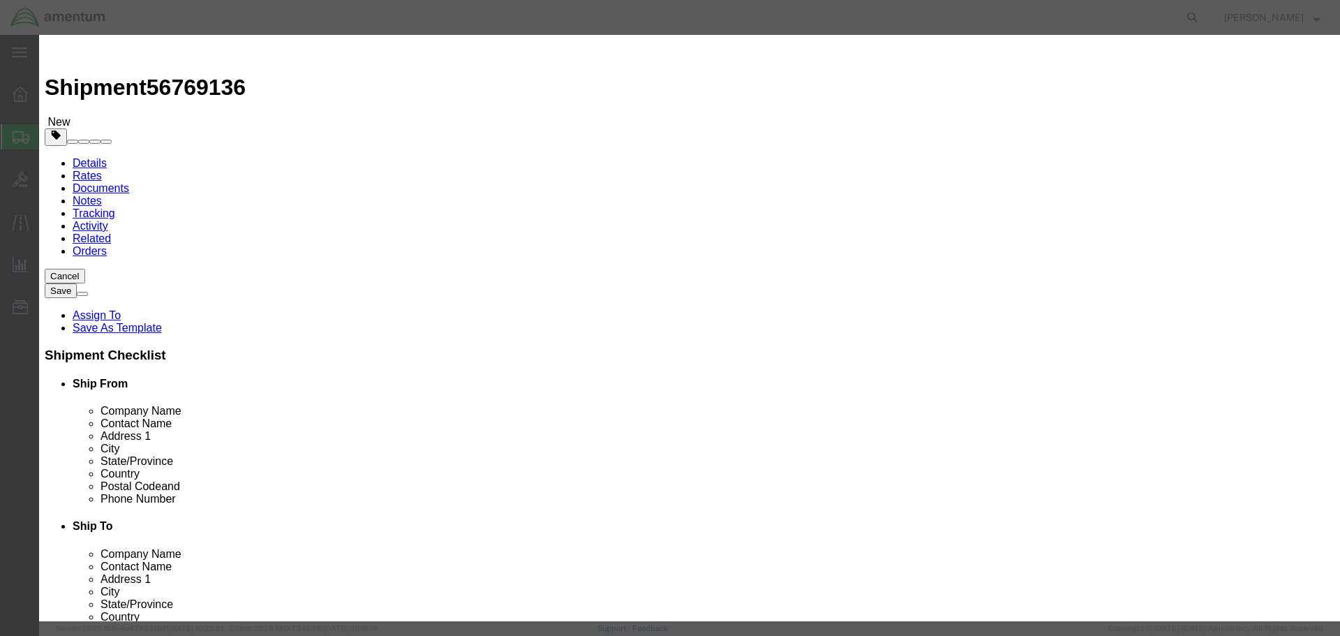
click select "Select 50 55 60 65 70 85 92.5 100 125 175 250 300 400"
click button "Save & Close"
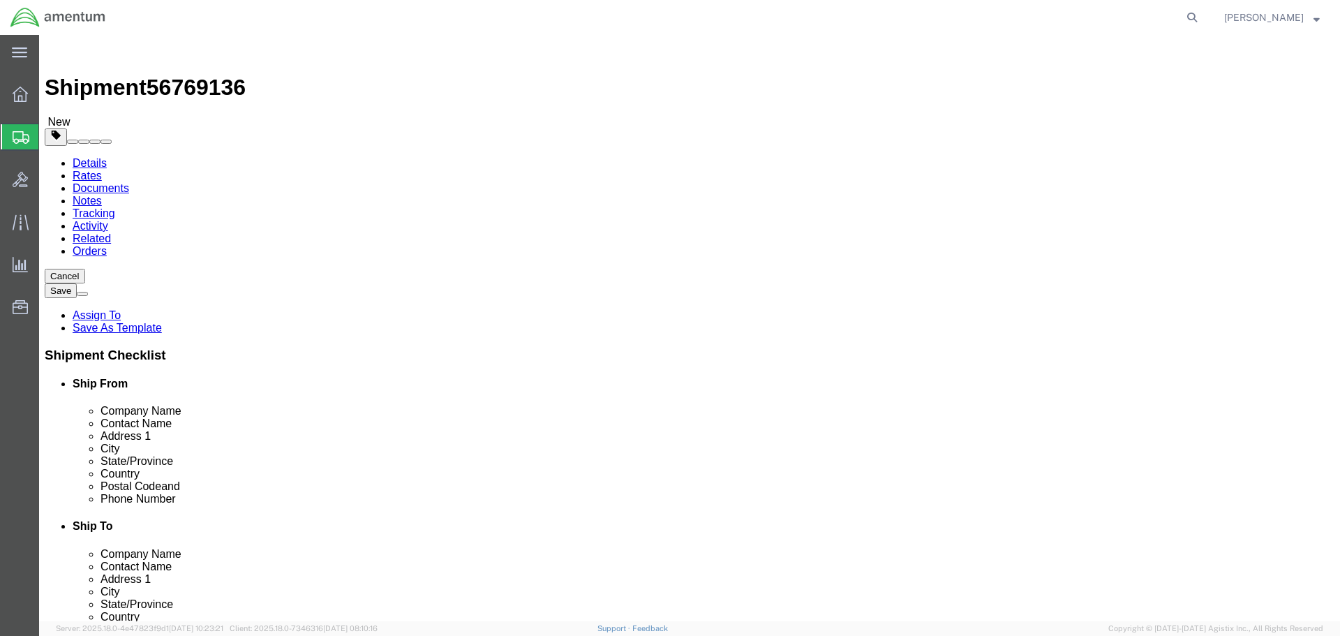
scroll to position [40, 0]
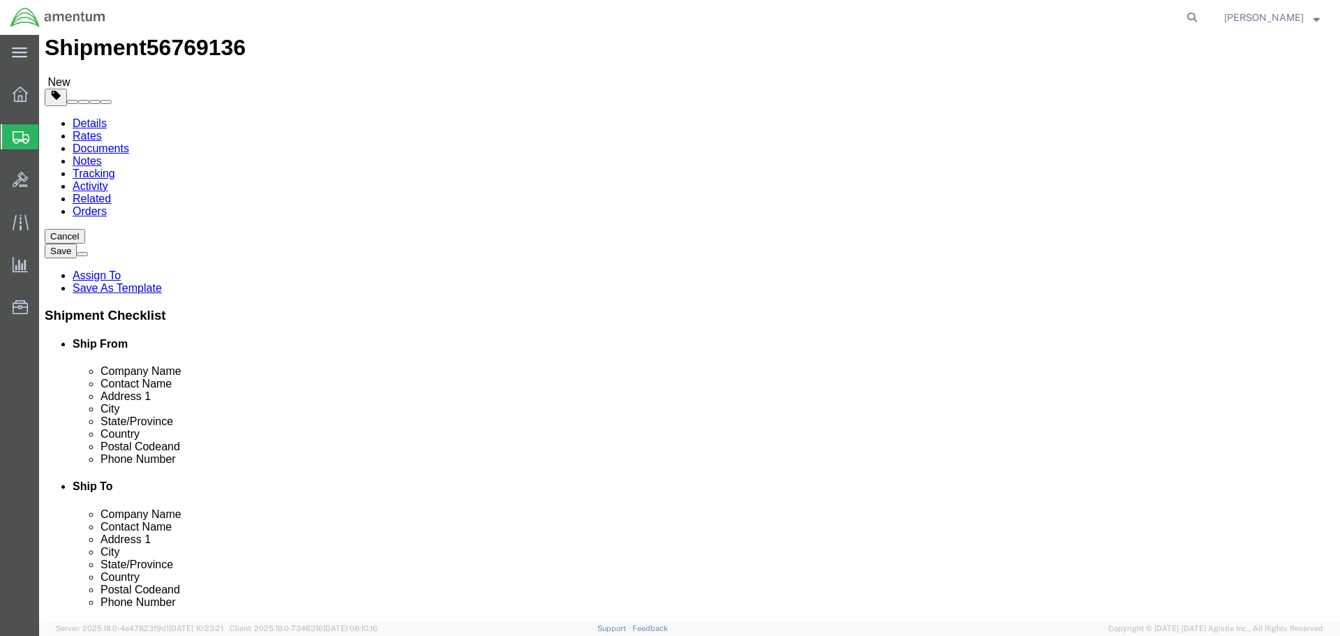
click button "Continue"
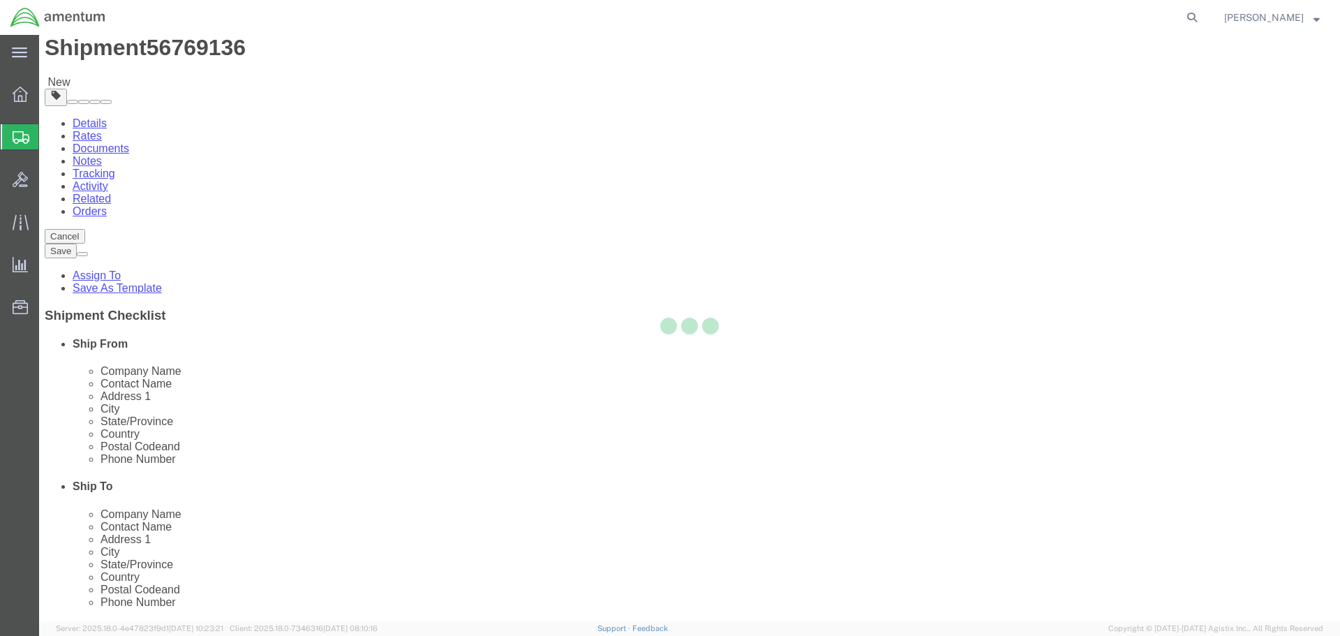
select select
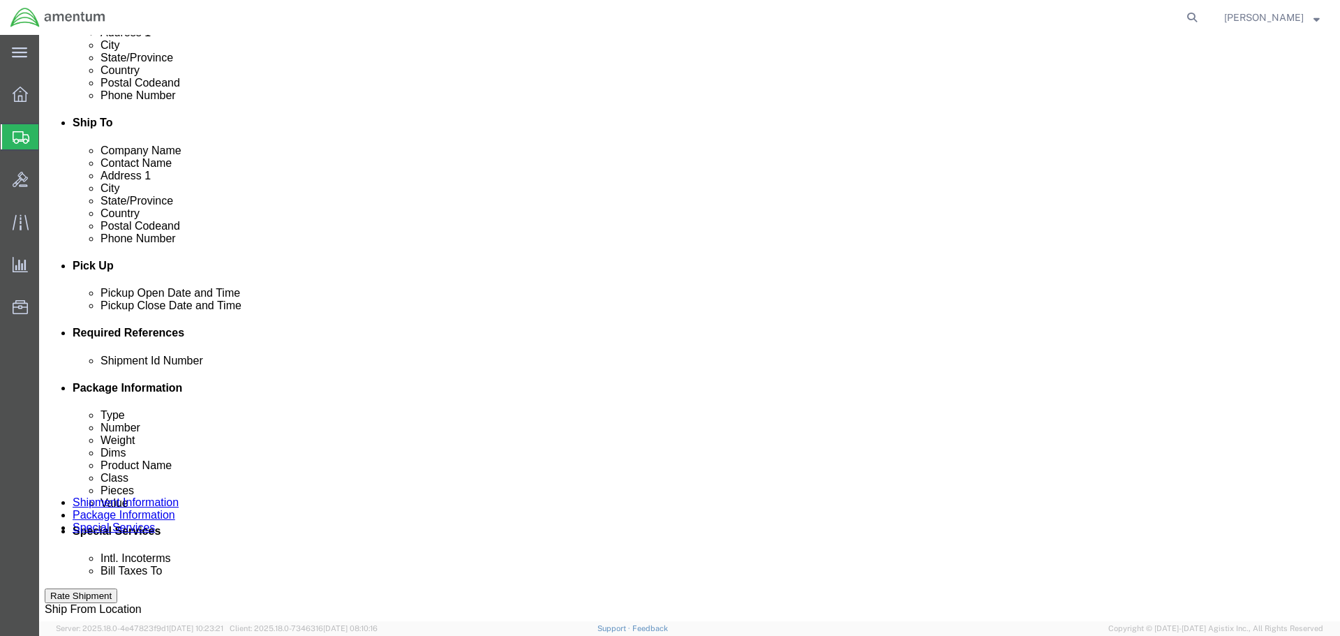
scroll to position [598, 0]
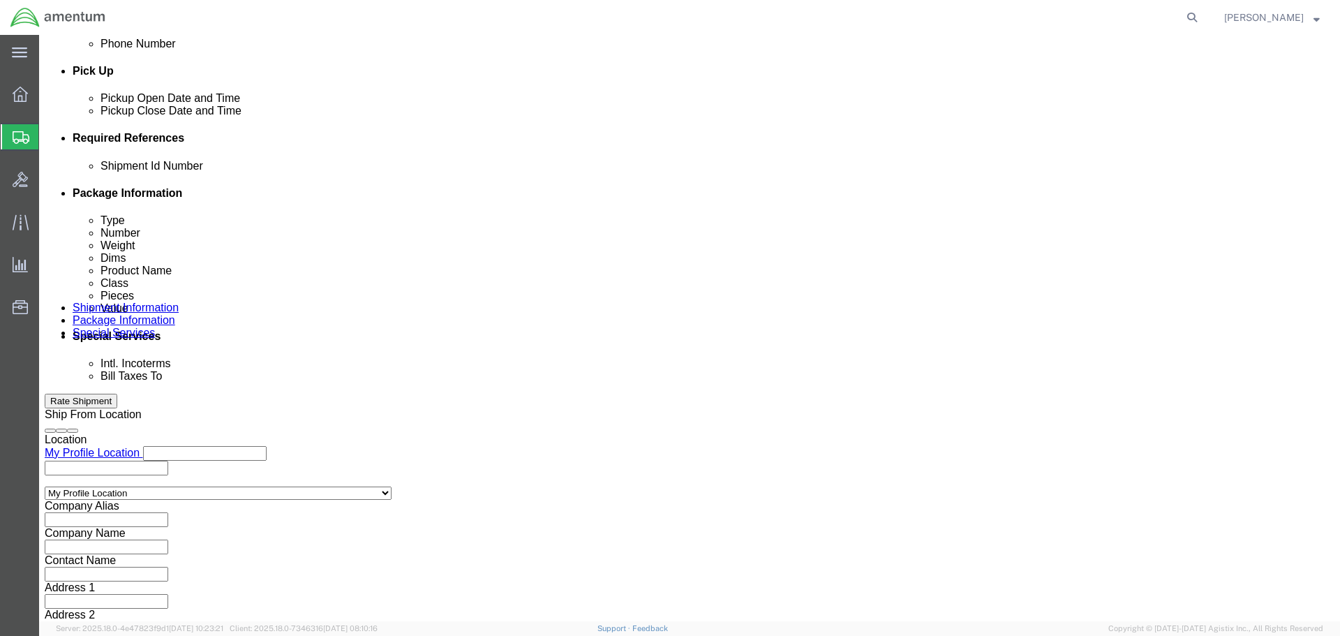
click select "Select Recipient Account Sender/Shipper Third Party Account"
select select "SHIP"
click select "Select Recipient Account Sender/Shipper Third Party Account"
click button "Rate Shipment"
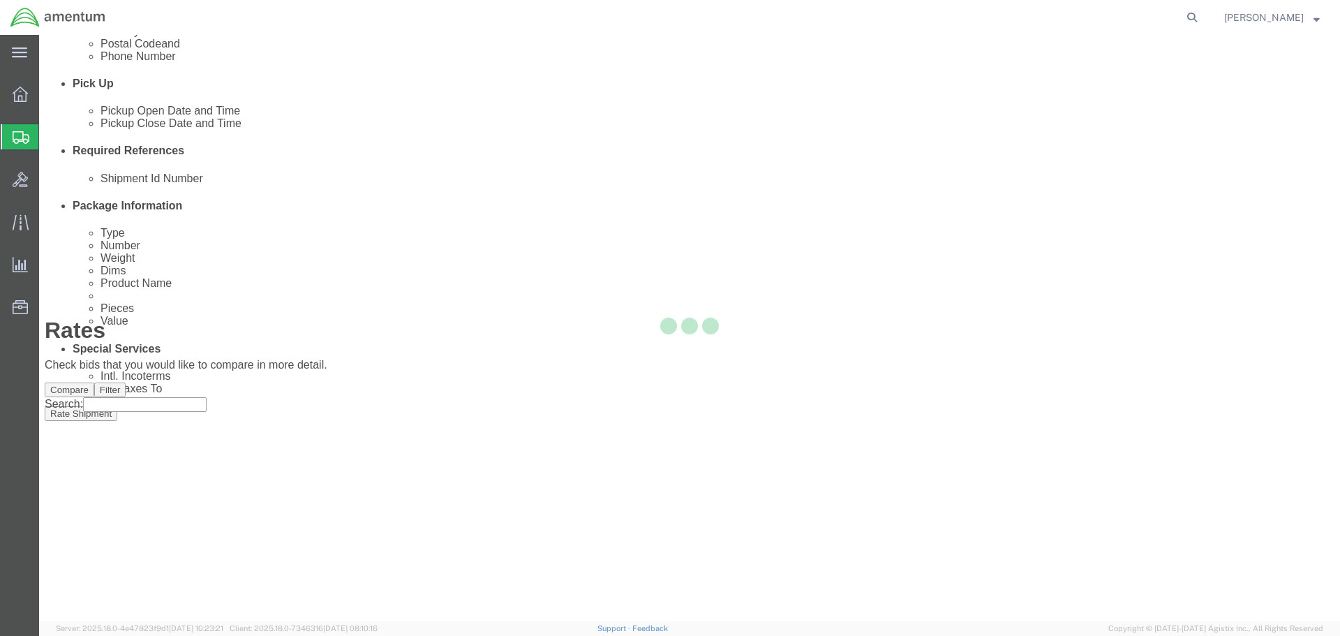
scroll to position [0, 0]
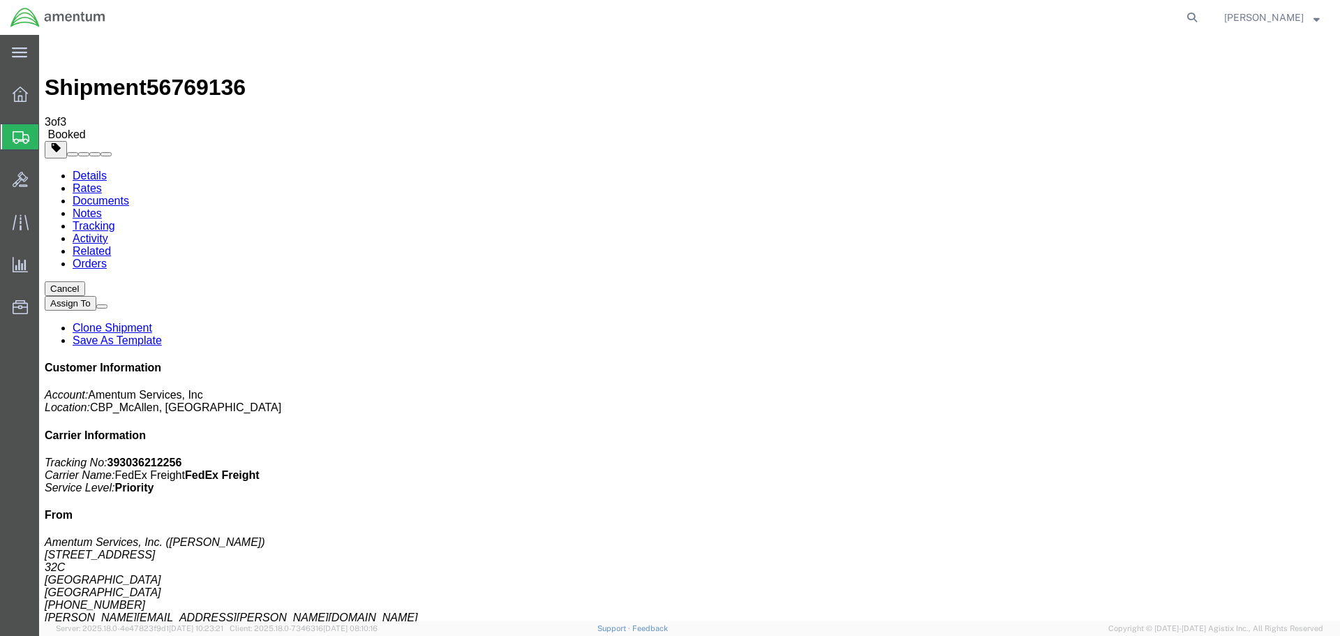
drag, startPoint x: 582, startPoint y: 250, endPoint x: 462, endPoint y: 380, distance: 177.3
drag, startPoint x: 583, startPoint y: 219, endPoint x: 346, endPoint y: 336, distance: 264.1
drag, startPoint x: 90, startPoint y: 88, endPoint x: 103, endPoint y: 87, distance: 13.3
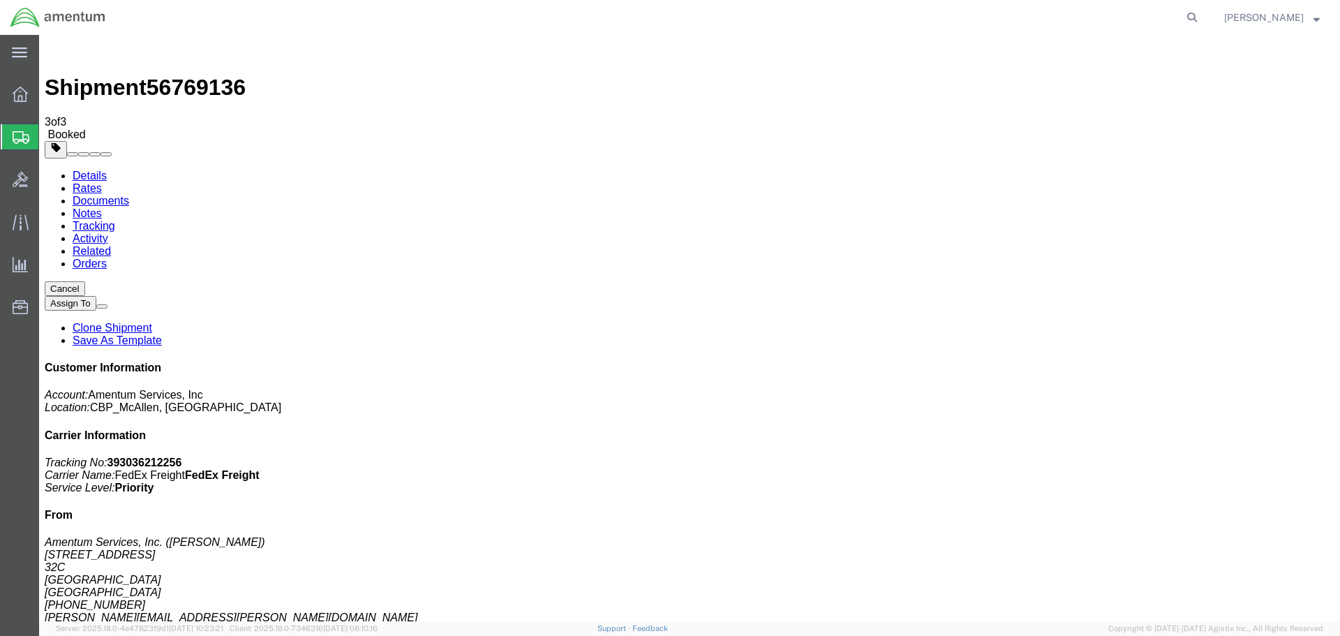
click at [90, 170] on link "Details" at bounding box center [90, 176] width 34 height 12
click link "Schedule pickup request"
